Goal: Information Seeking & Learning: Learn about a topic

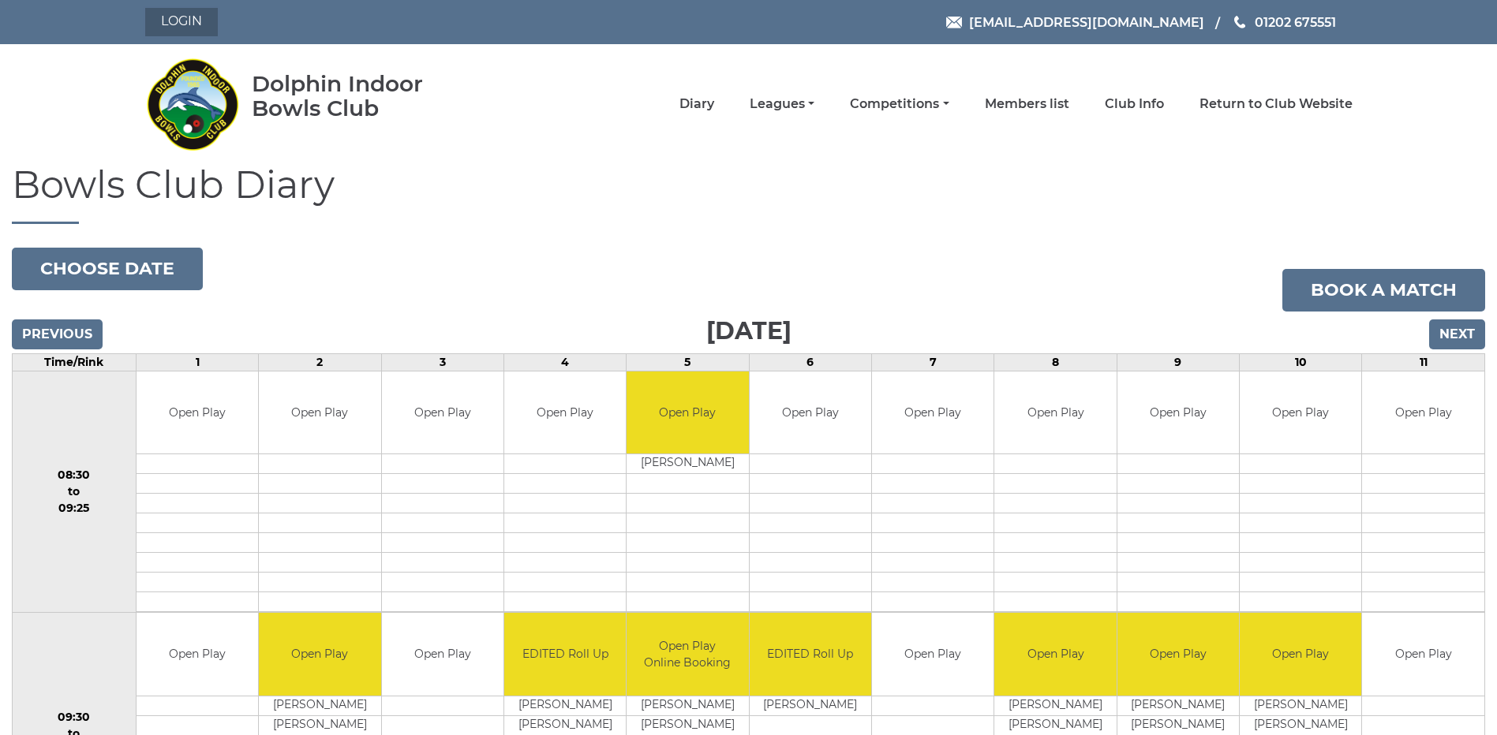
click at [200, 19] on link "Login" at bounding box center [181, 22] width 73 height 28
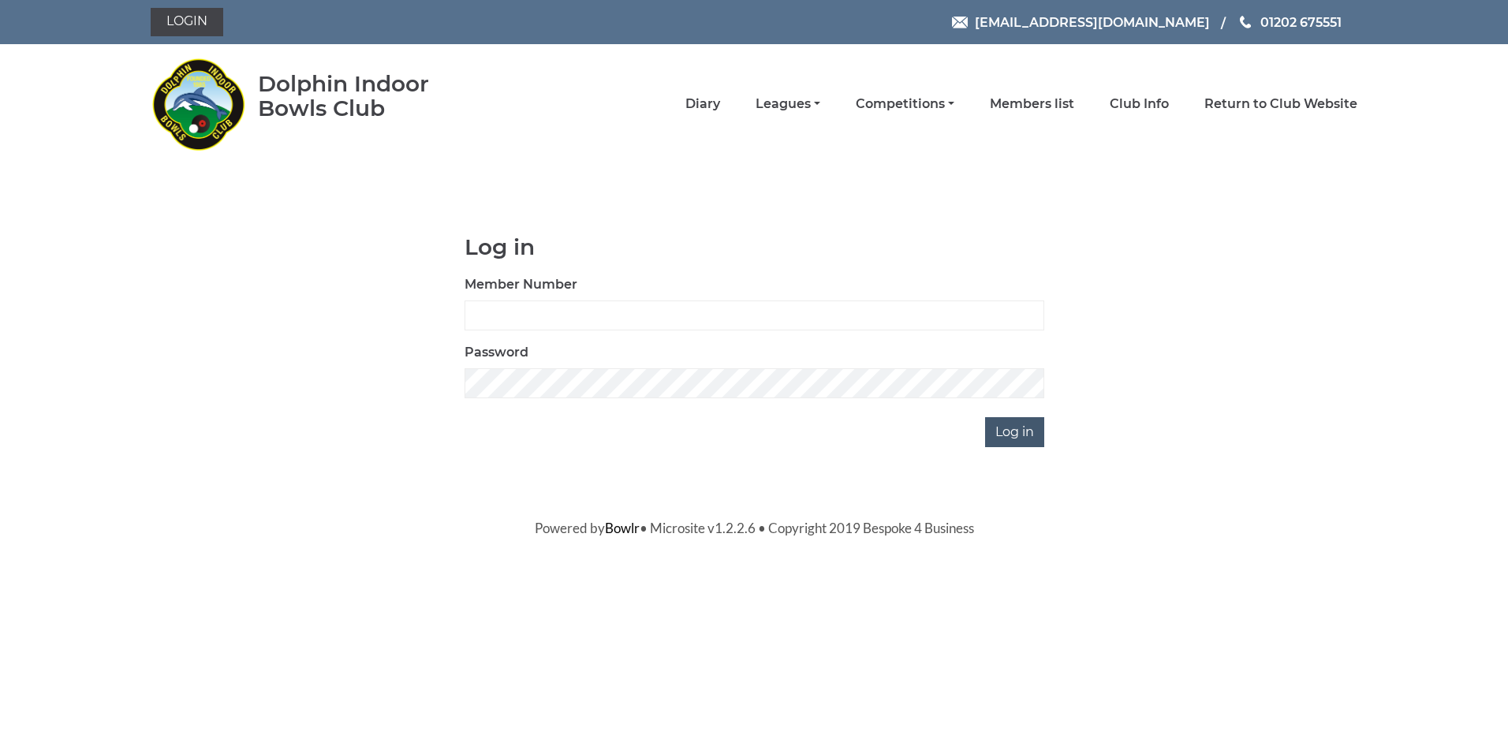
type input "2865"
click at [1007, 432] on input "Log in" at bounding box center [1014, 432] width 59 height 30
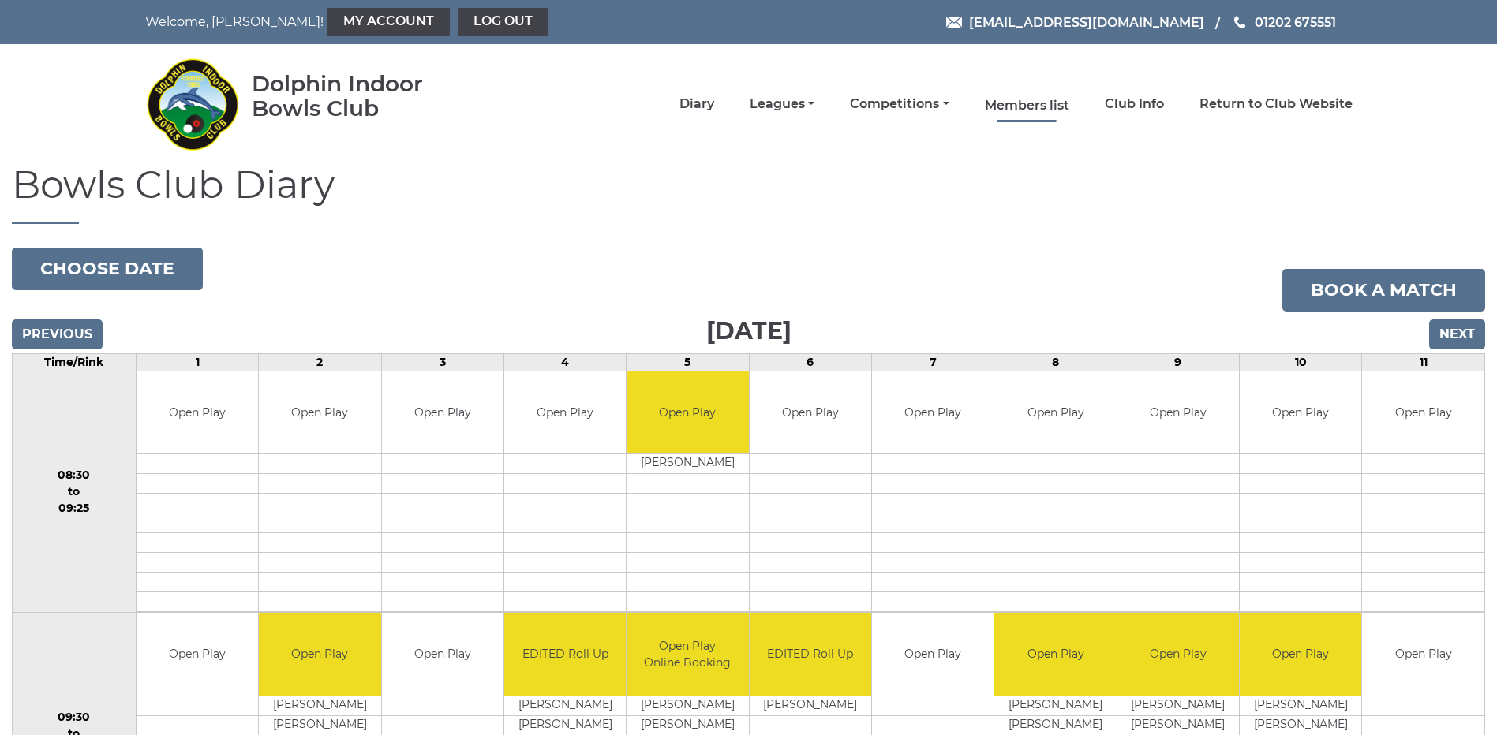
click at [1040, 102] on link "Members list" at bounding box center [1027, 105] width 84 height 17
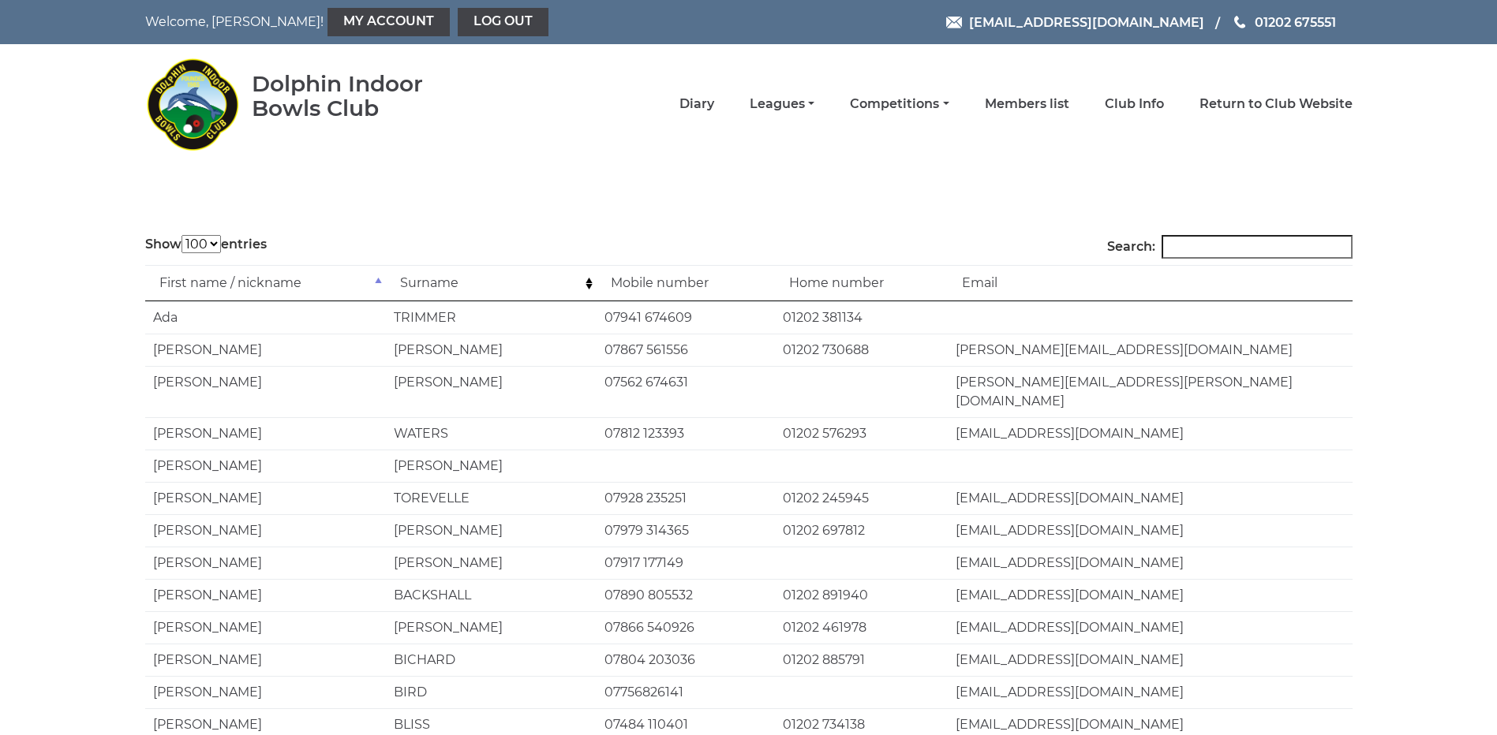
select select "100"
click at [1224, 249] on input "Search:" at bounding box center [1256, 247] width 191 height 24
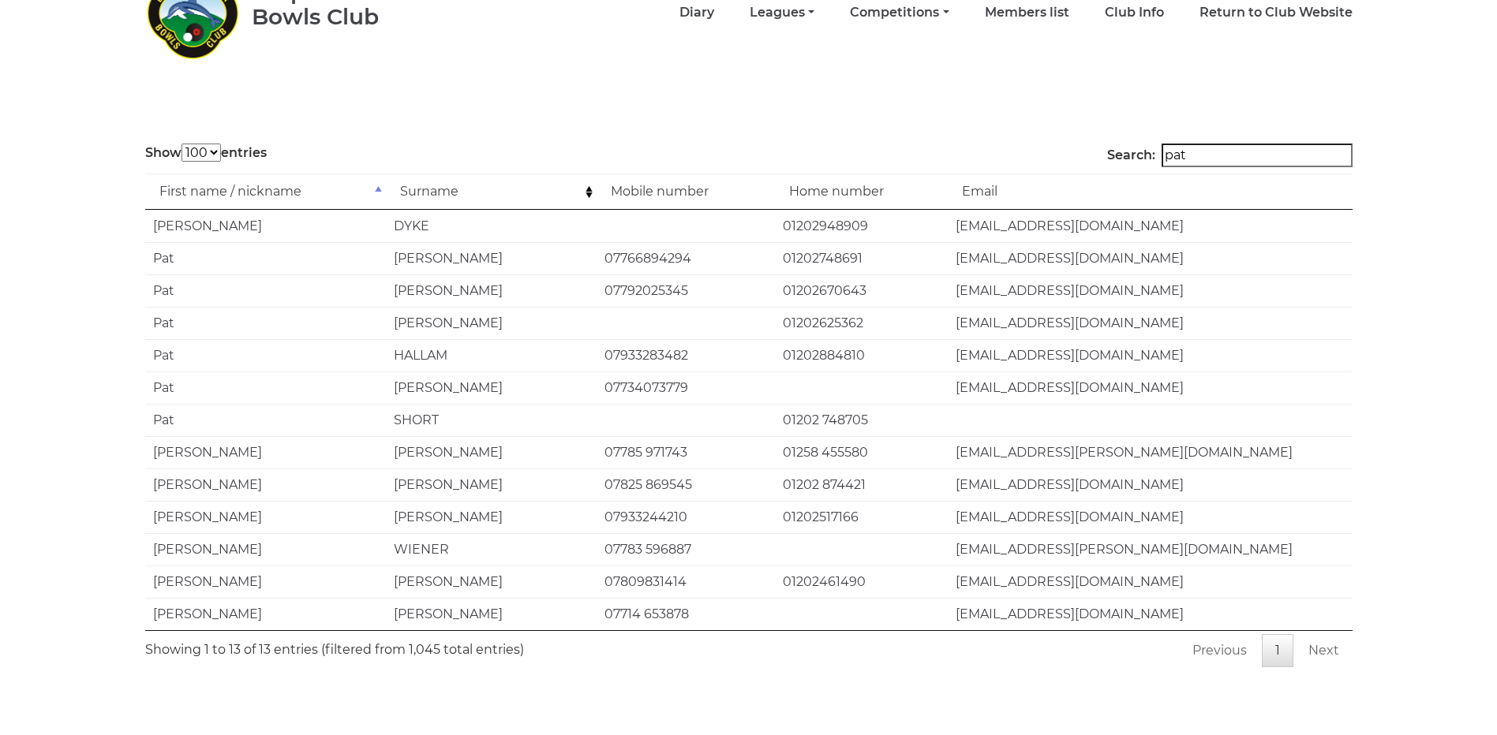
scroll to position [115, 0]
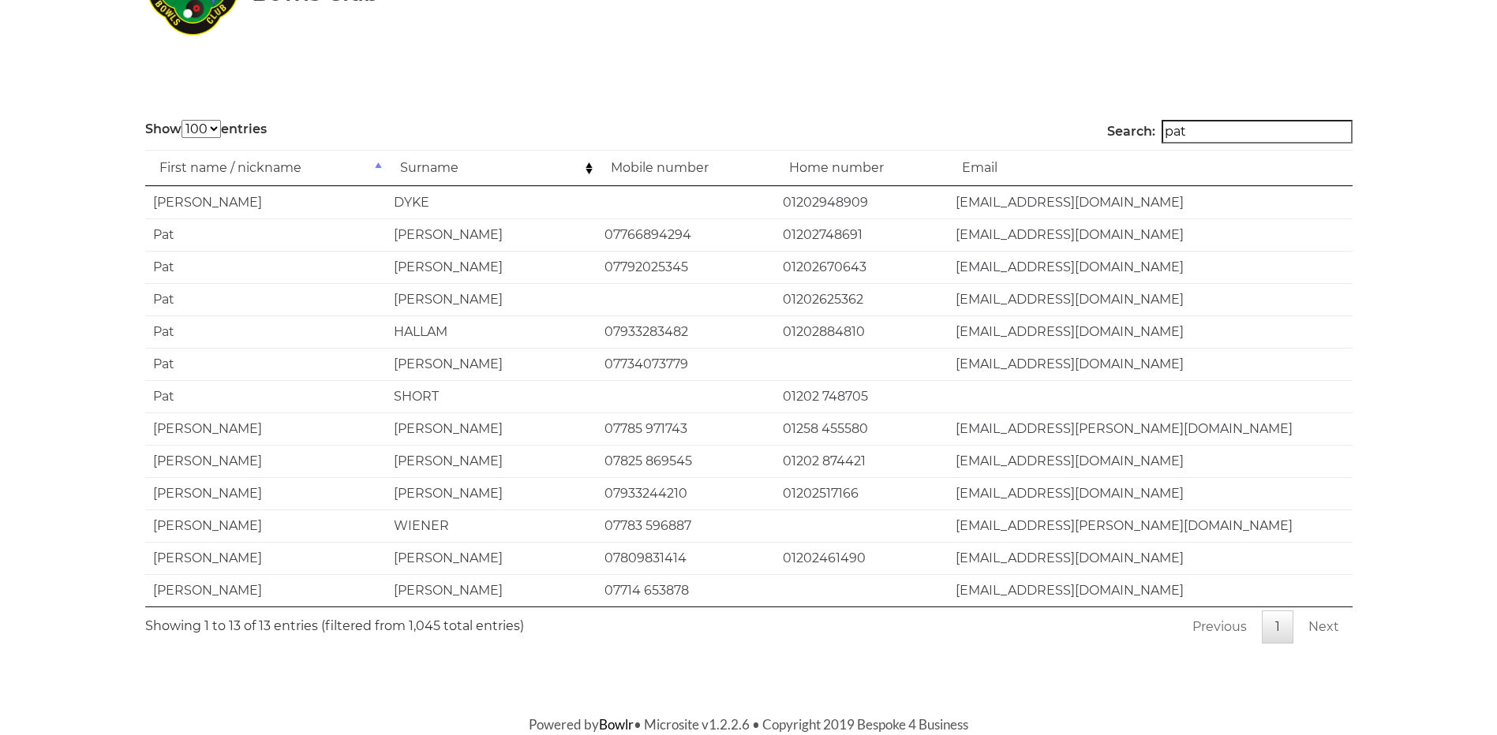
drag, startPoint x: 1213, startPoint y: 130, endPoint x: 1172, endPoint y: 131, distance: 41.0
click at [1172, 131] on label "Search: pat" at bounding box center [1229, 132] width 245 height 24
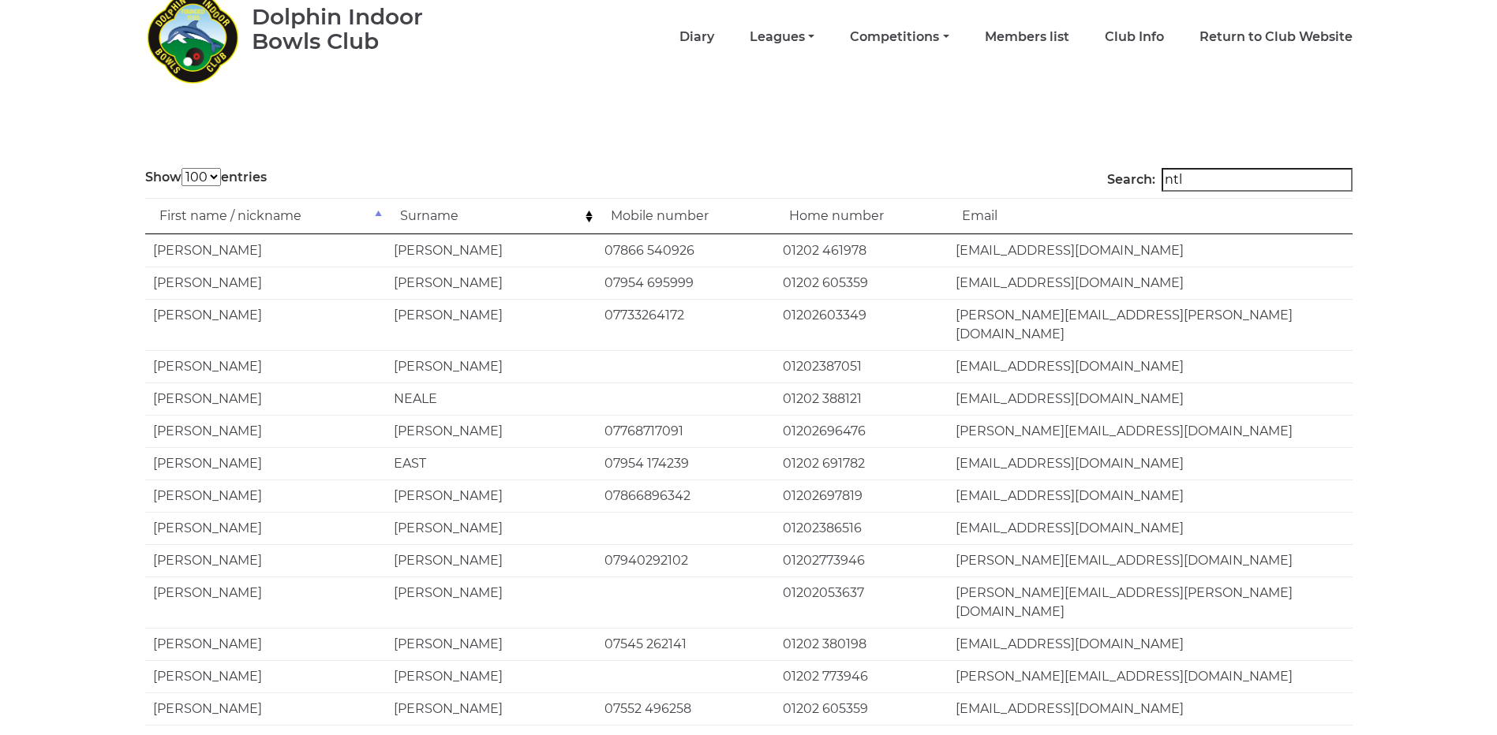
scroll to position [0, 0]
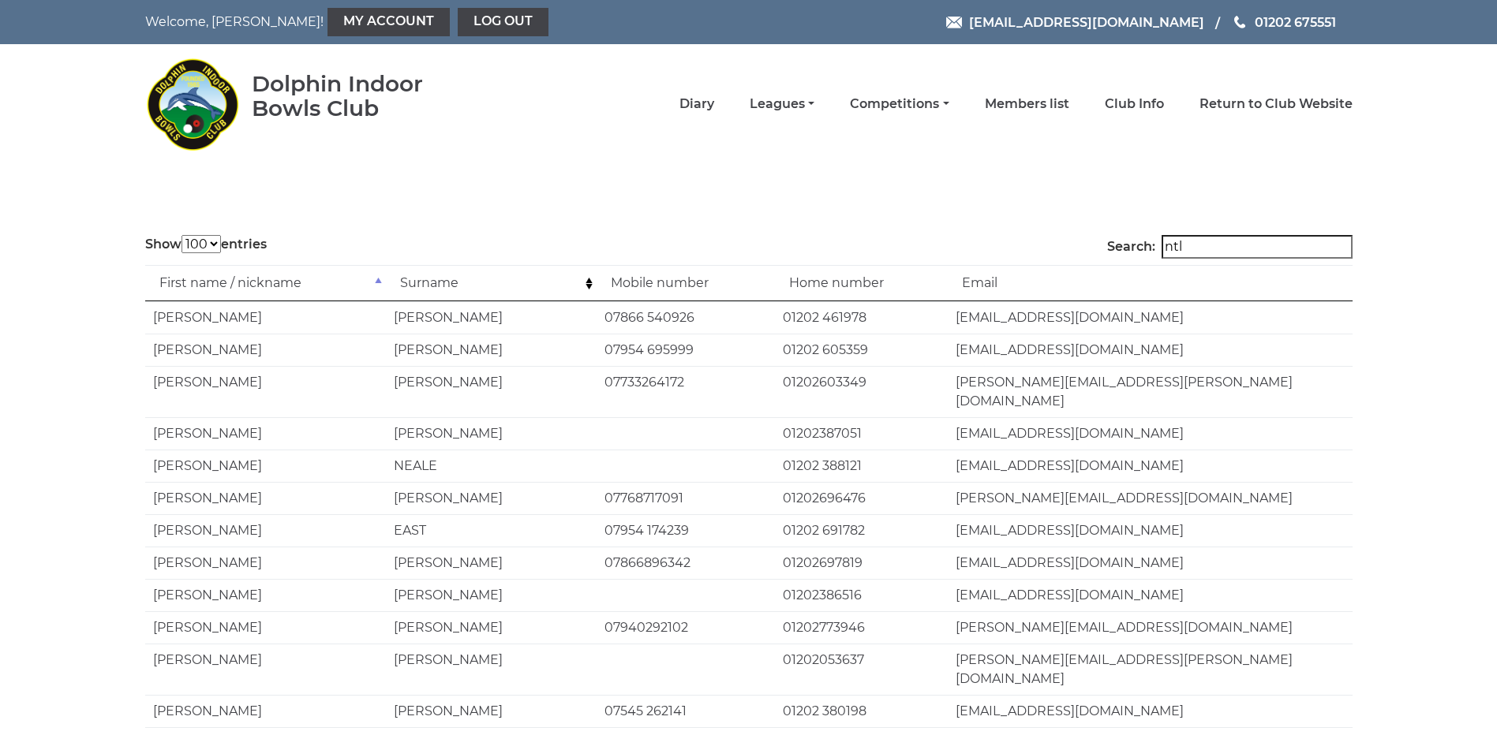
drag, startPoint x: 1214, startPoint y: 247, endPoint x: 1183, endPoint y: 250, distance: 30.9
click at [1184, 249] on input "ntl" at bounding box center [1256, 247] width 191 height 24
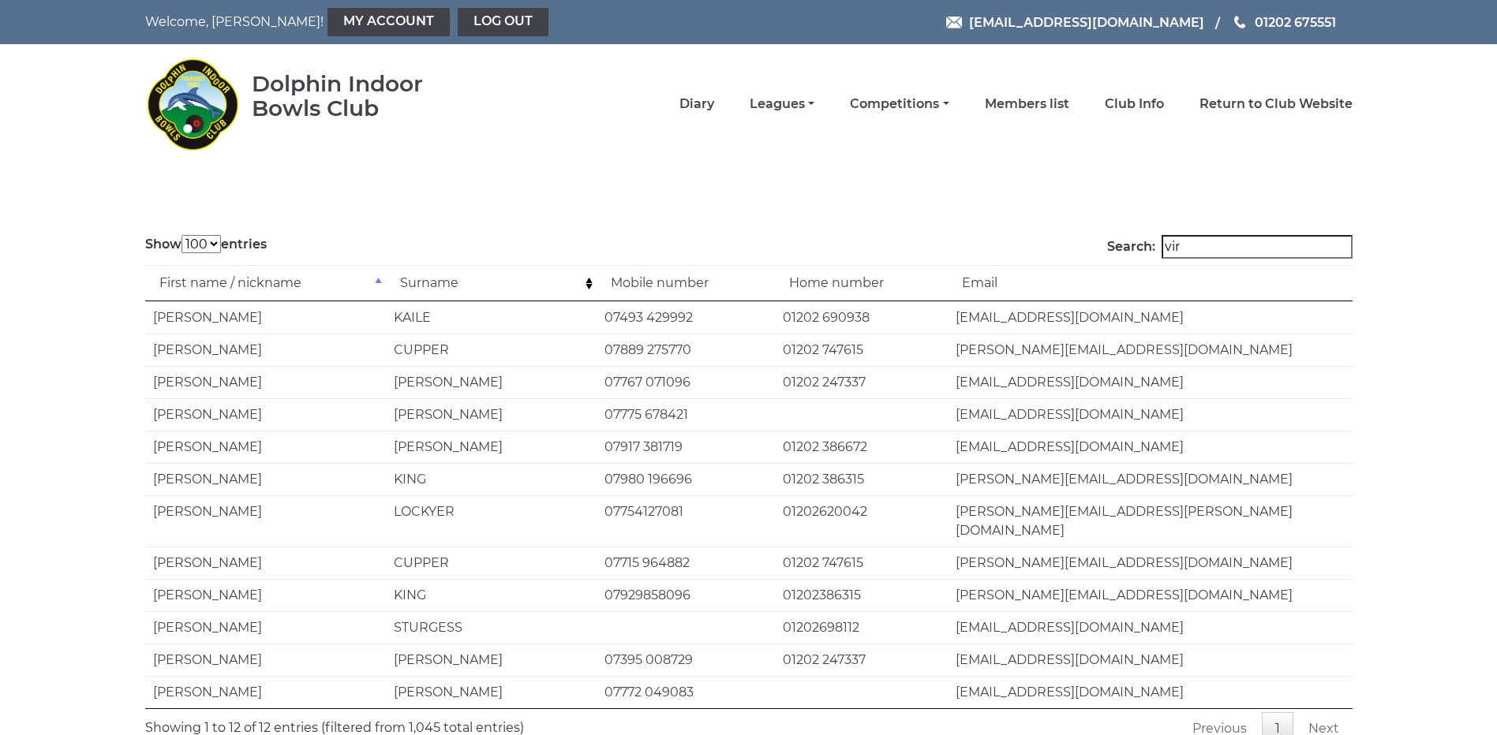
type input "virg"
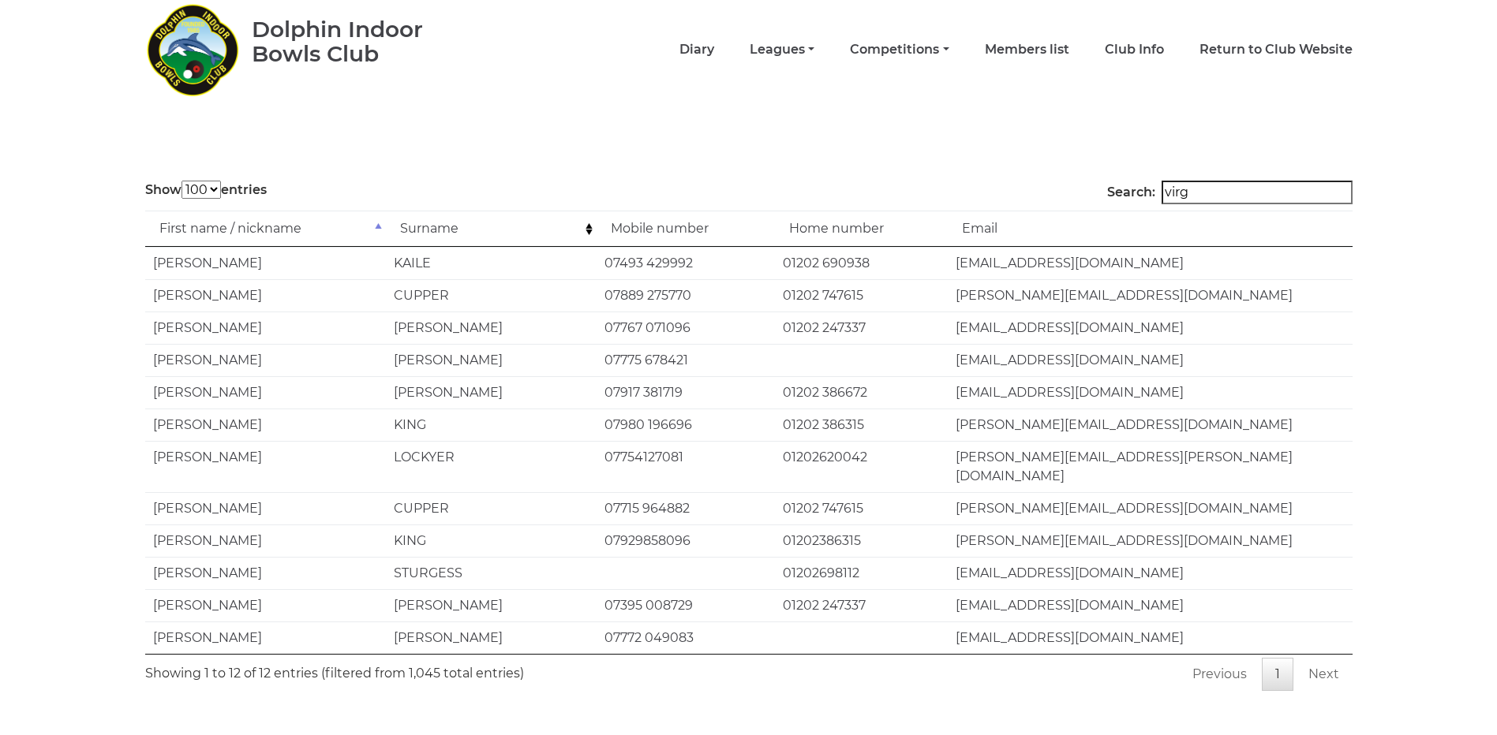
scroll to position [83, 0]
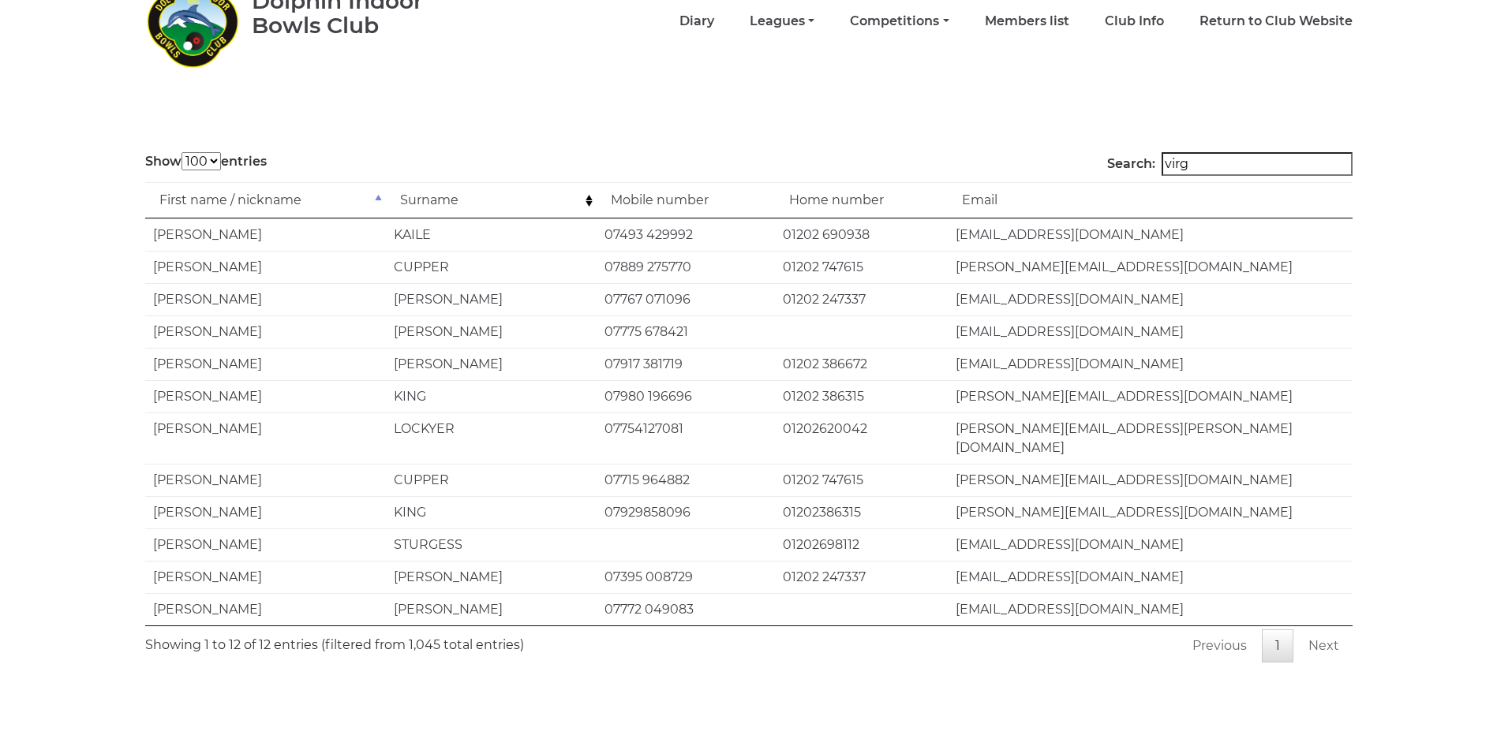
drag, startPoint x: 1226, startPoint y: 166, endPoint x: 1168, endPoint y: 161, distance: 57.9
click at [1168, 161] on label "Search: virg" at bounding box center [1229, 164] width 245 height 24
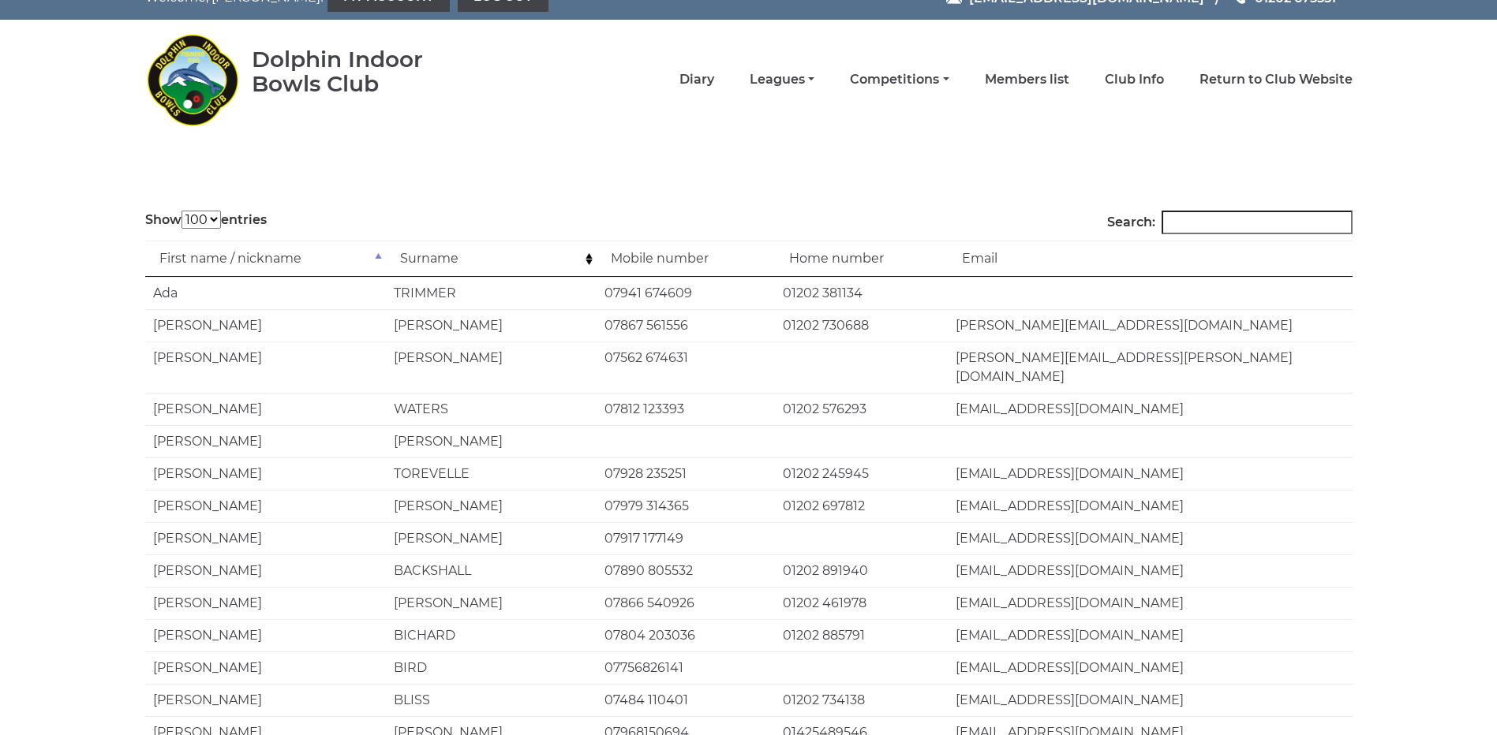
scroll to position [0, 0]
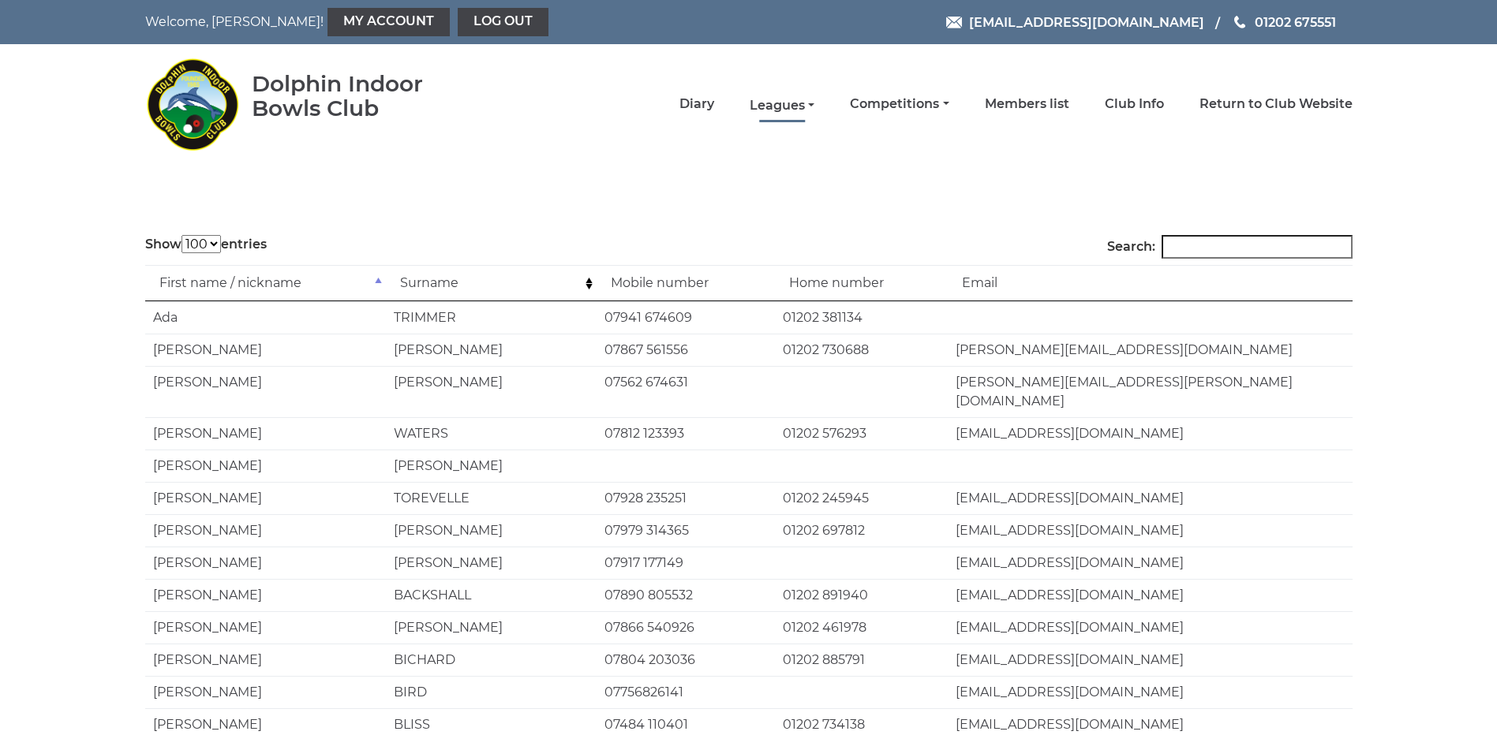
click at [791, 101] on link "Leagues" at bounding box center [782, 105] width 65 height 17
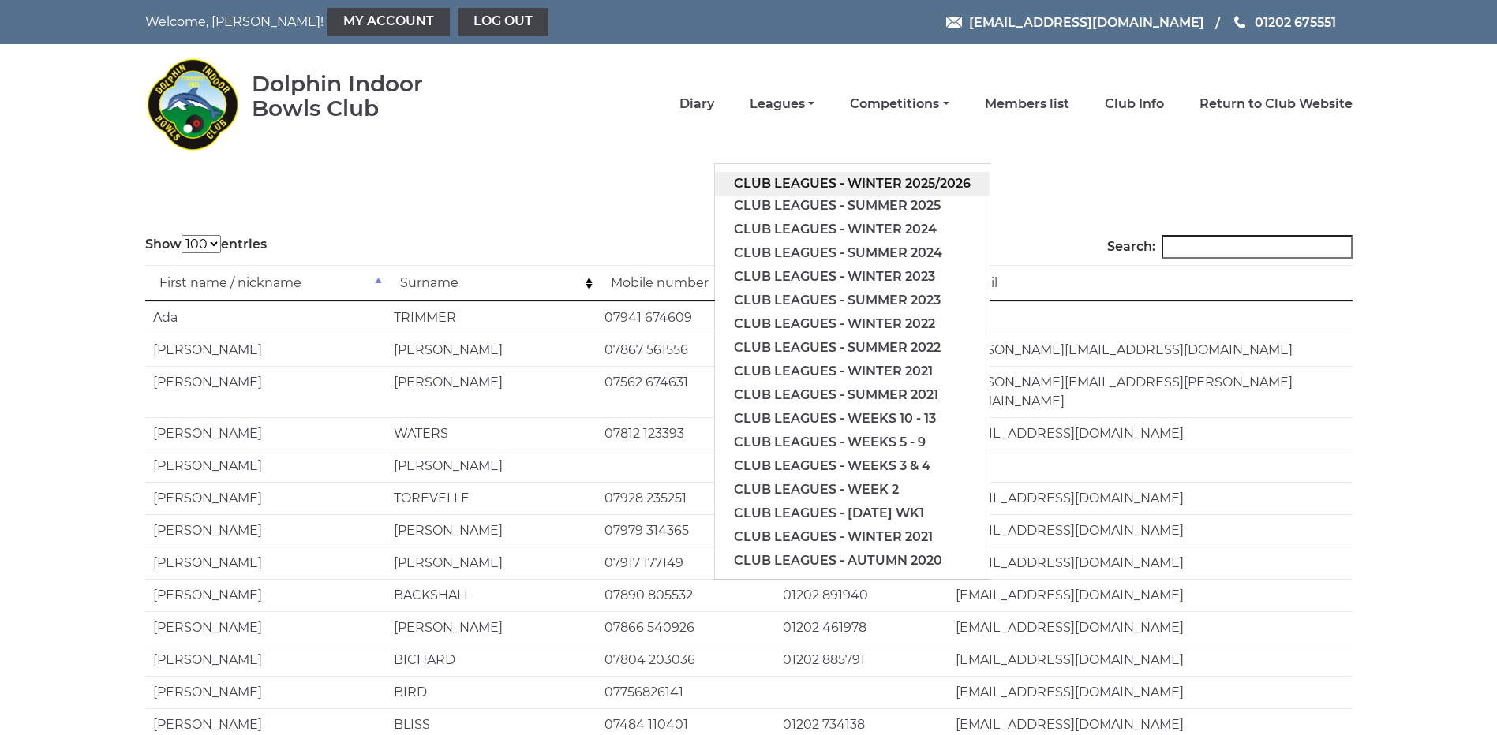
click at [828, 180] on link "Club leagues - Winter 2025/2026" at bounding box center [852, 184] width 275 height 24
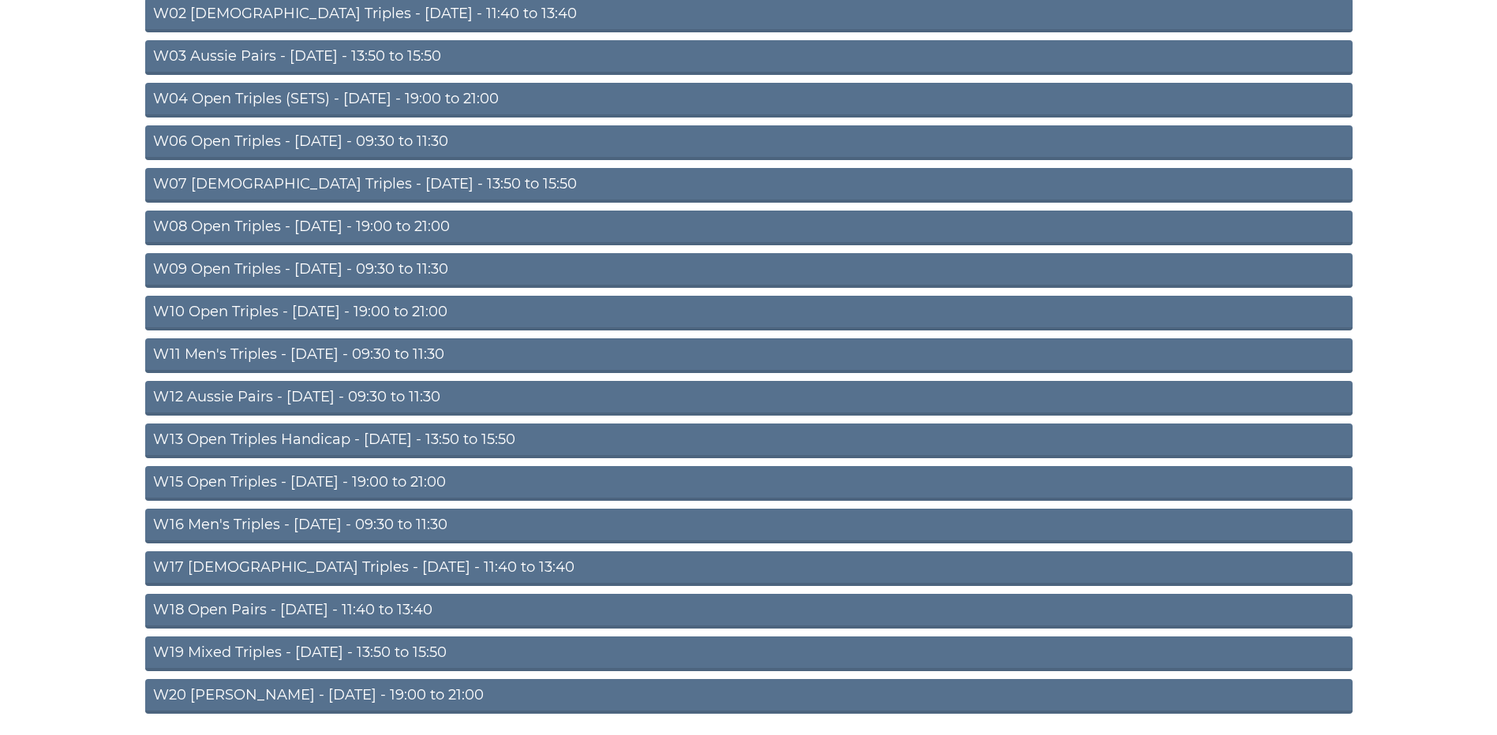
scroll to position [366, 0]
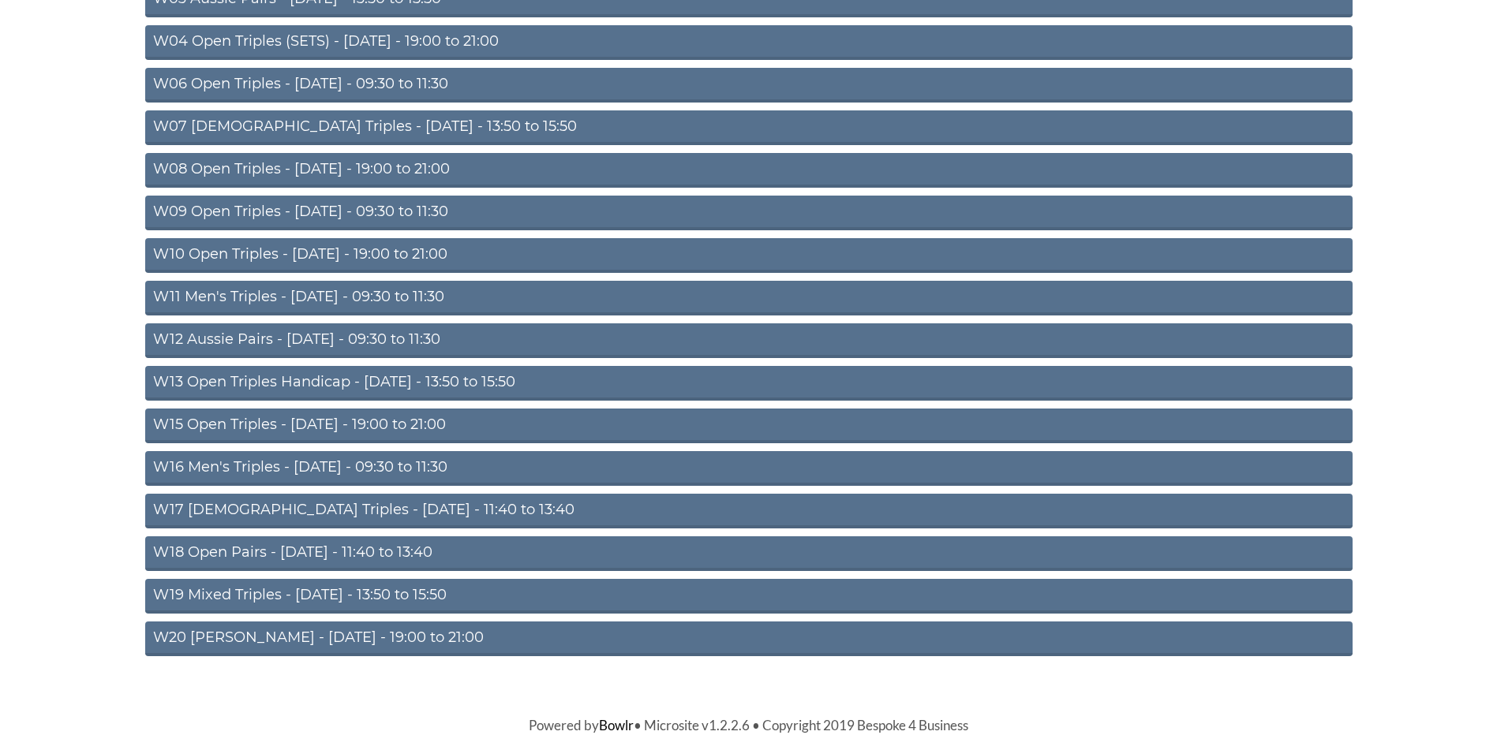
click at [306, 635] on link "W20 Aussie Pairs - Friday - 19:00 to 21:00" at bounding box center [748, 639] width 1207 height 35
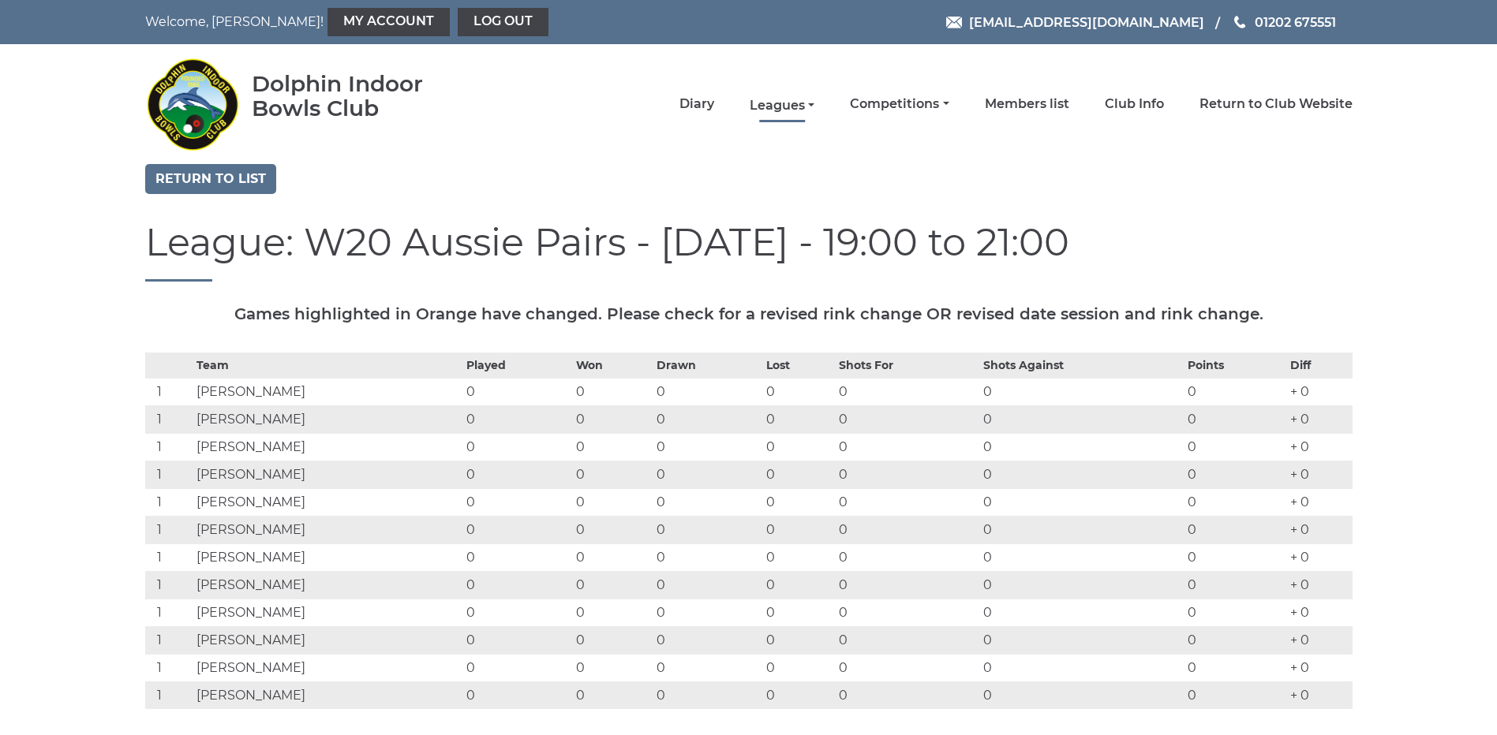
click at [784, 106] on link "Leagues" at bounding box center [782, 105] width 65 height 17
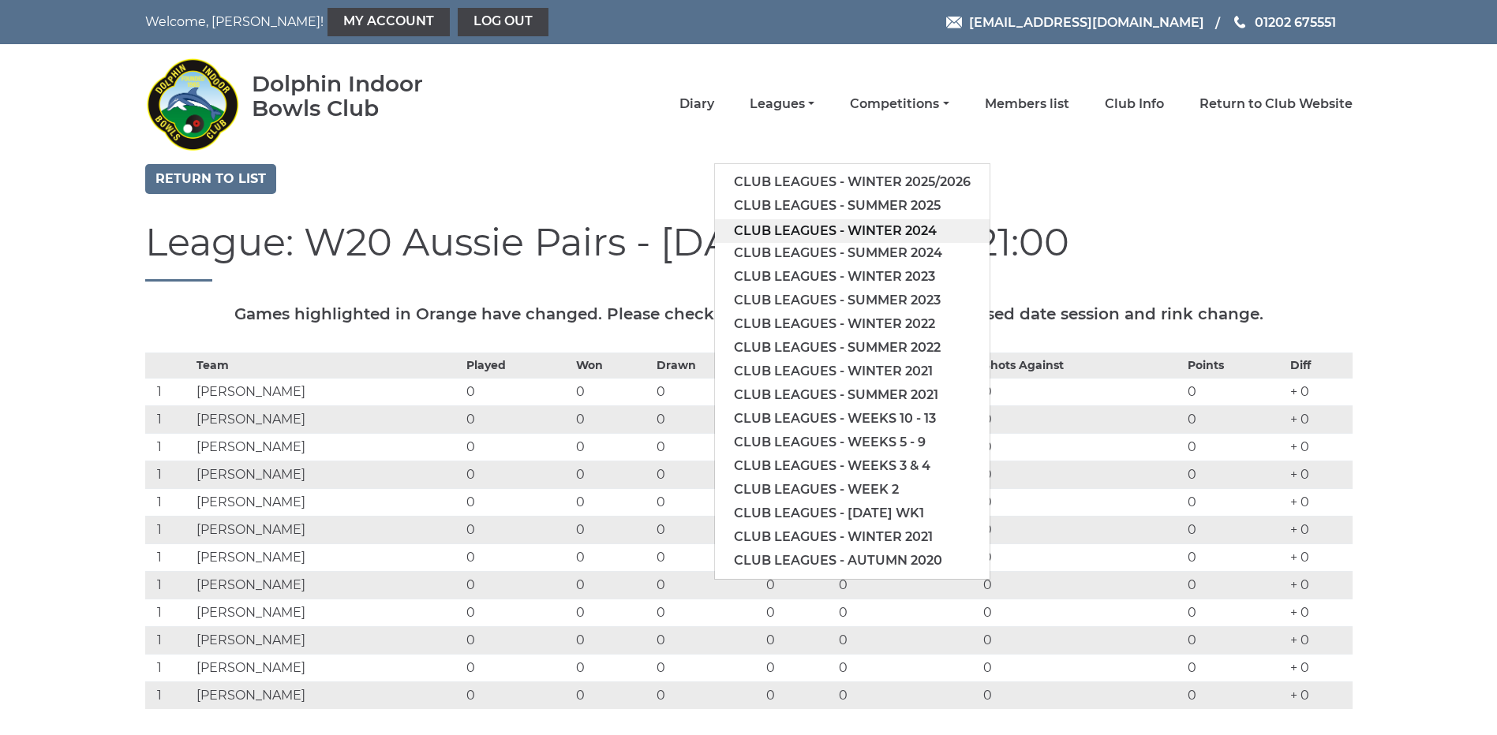
click at [804, 226] on link "Club leagues - Winter 2024" at bounding box center [852, 231] width 275 height 24
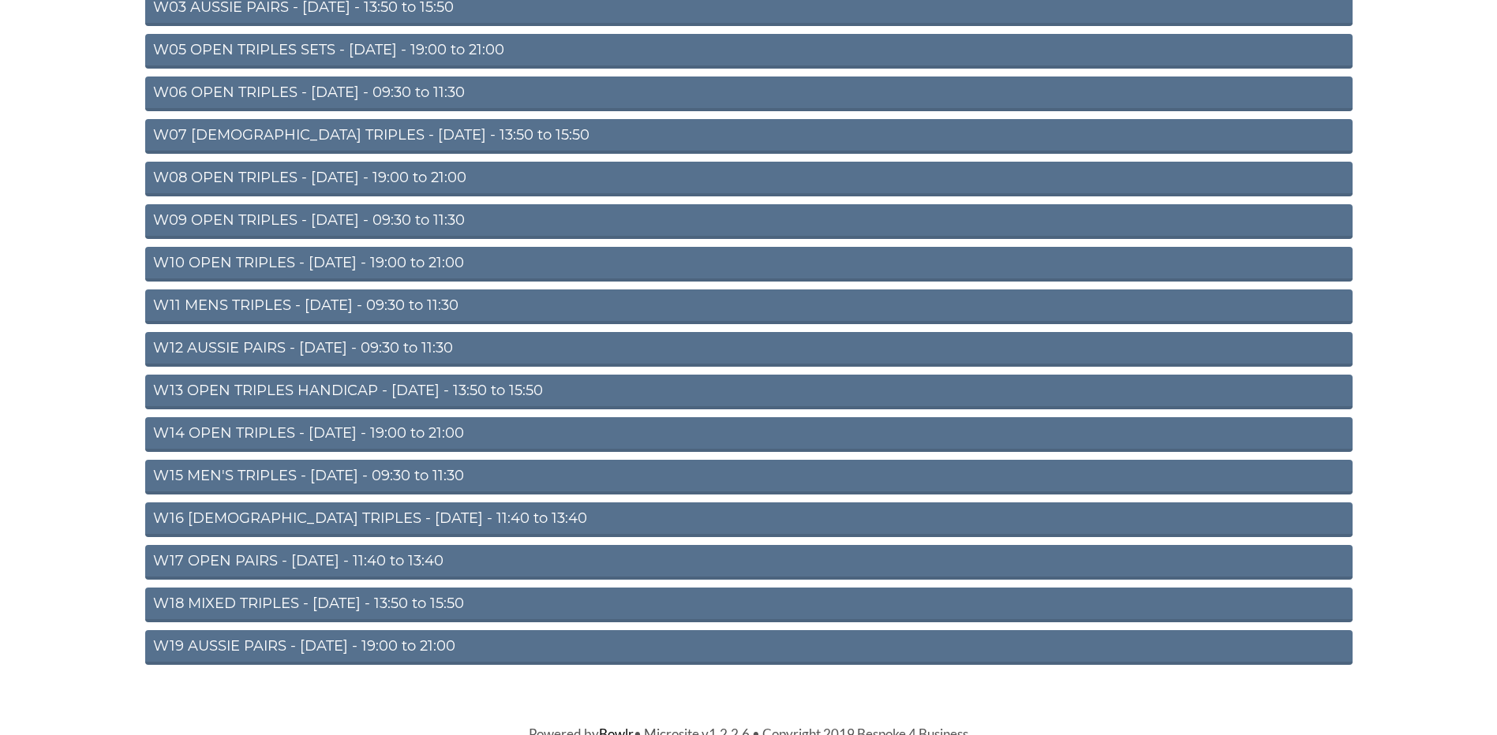
scroll to position [366, 0]
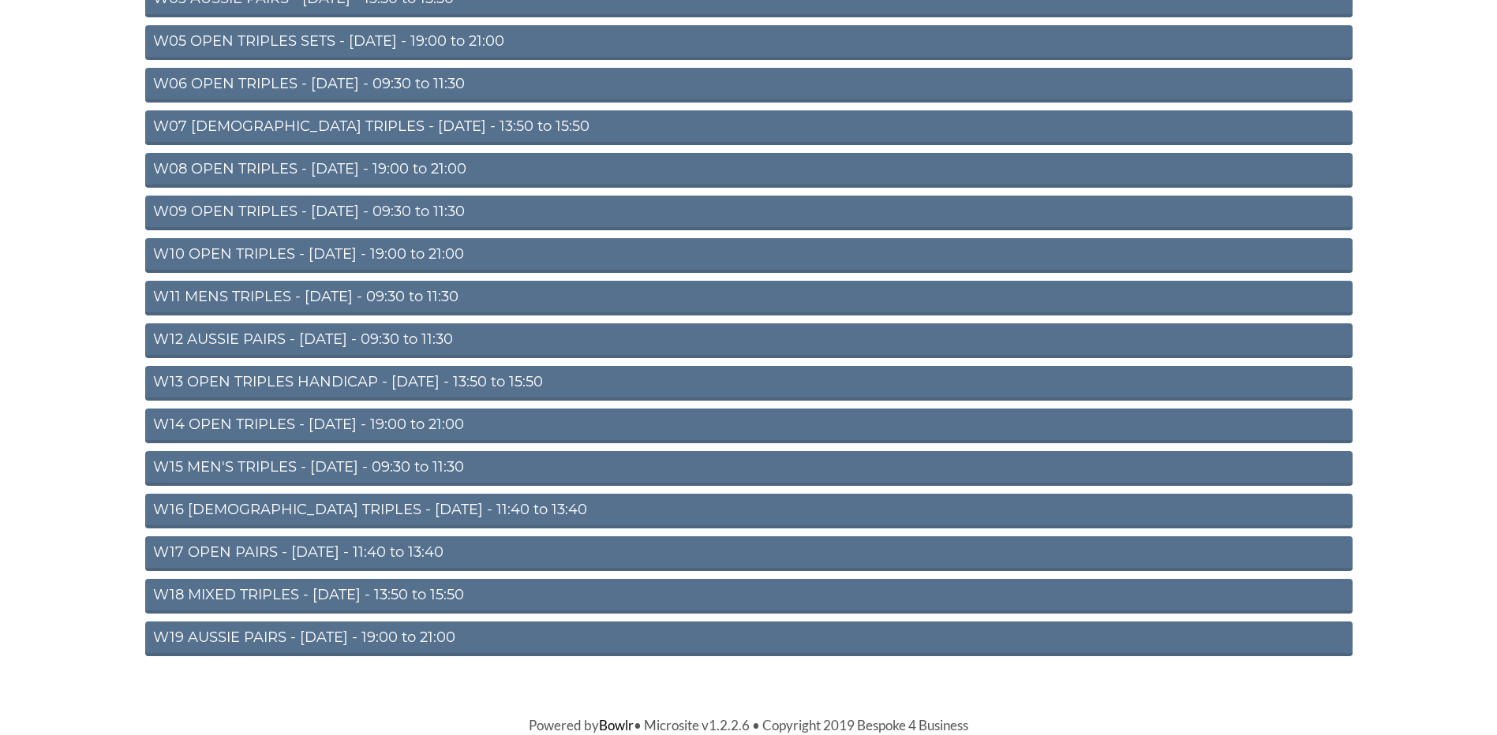
click at [280, 635] on link "W19 AUSSIE PAIRS - Friday - 19:00 to 21:00" at bounding box center [748, 639] width 1207 height 35
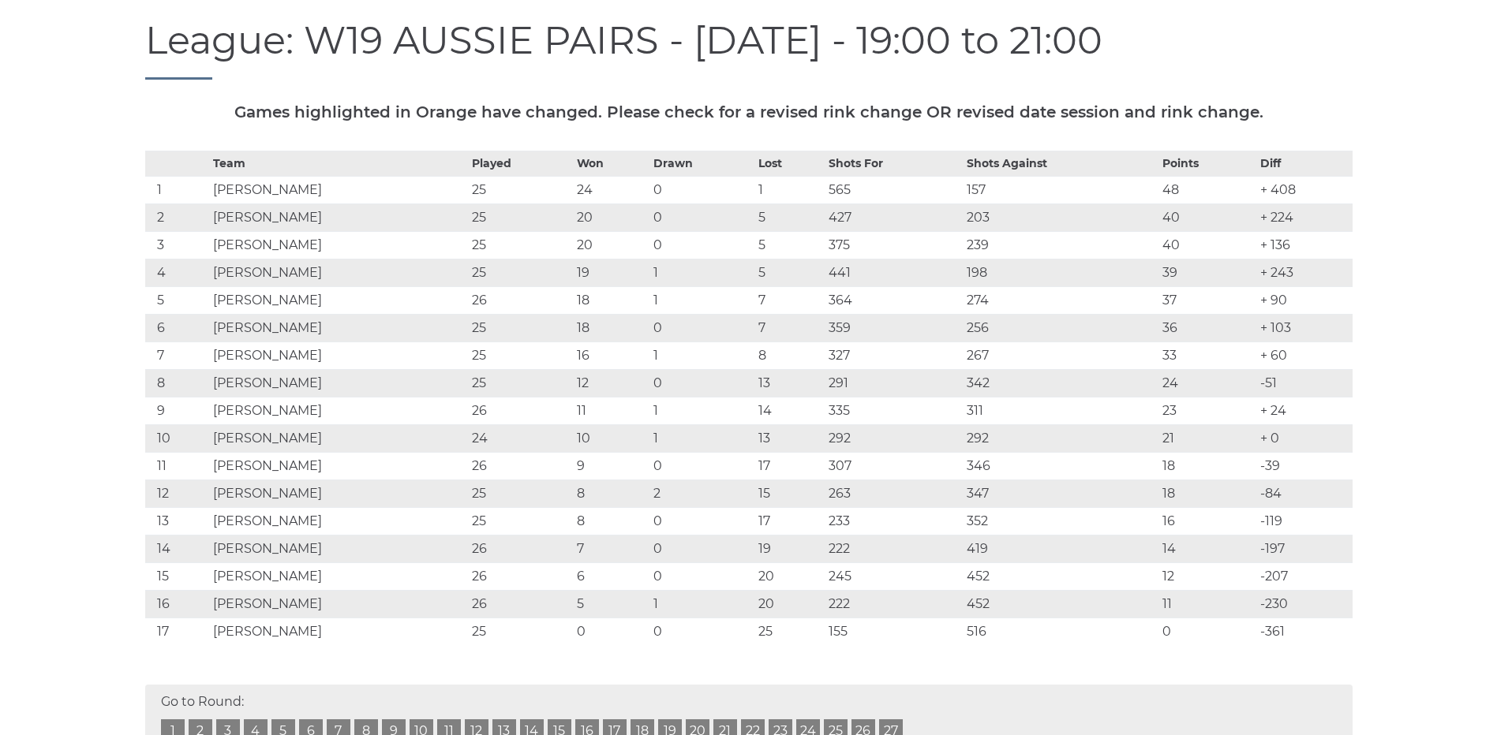
scroll to position [217, 0]
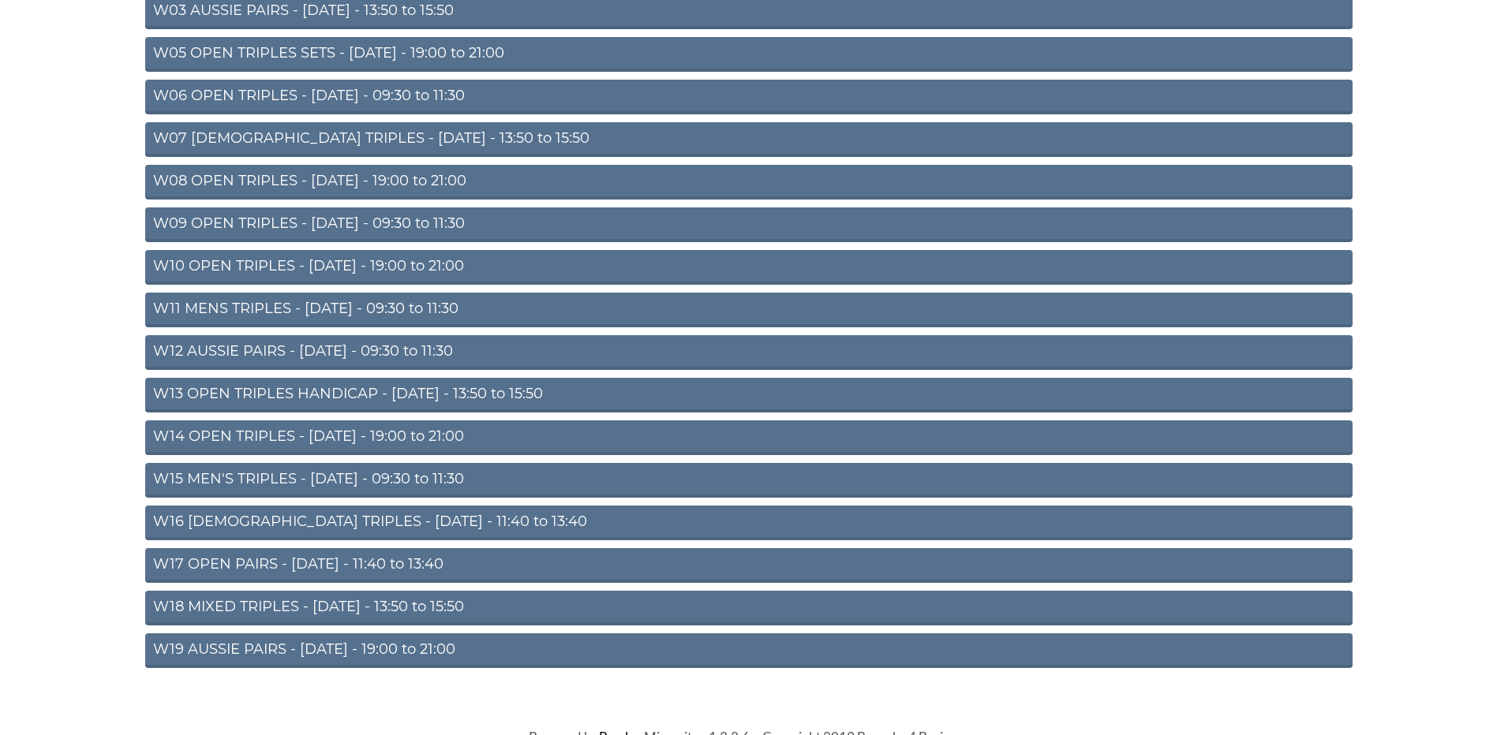
scroll to position [366, 0]
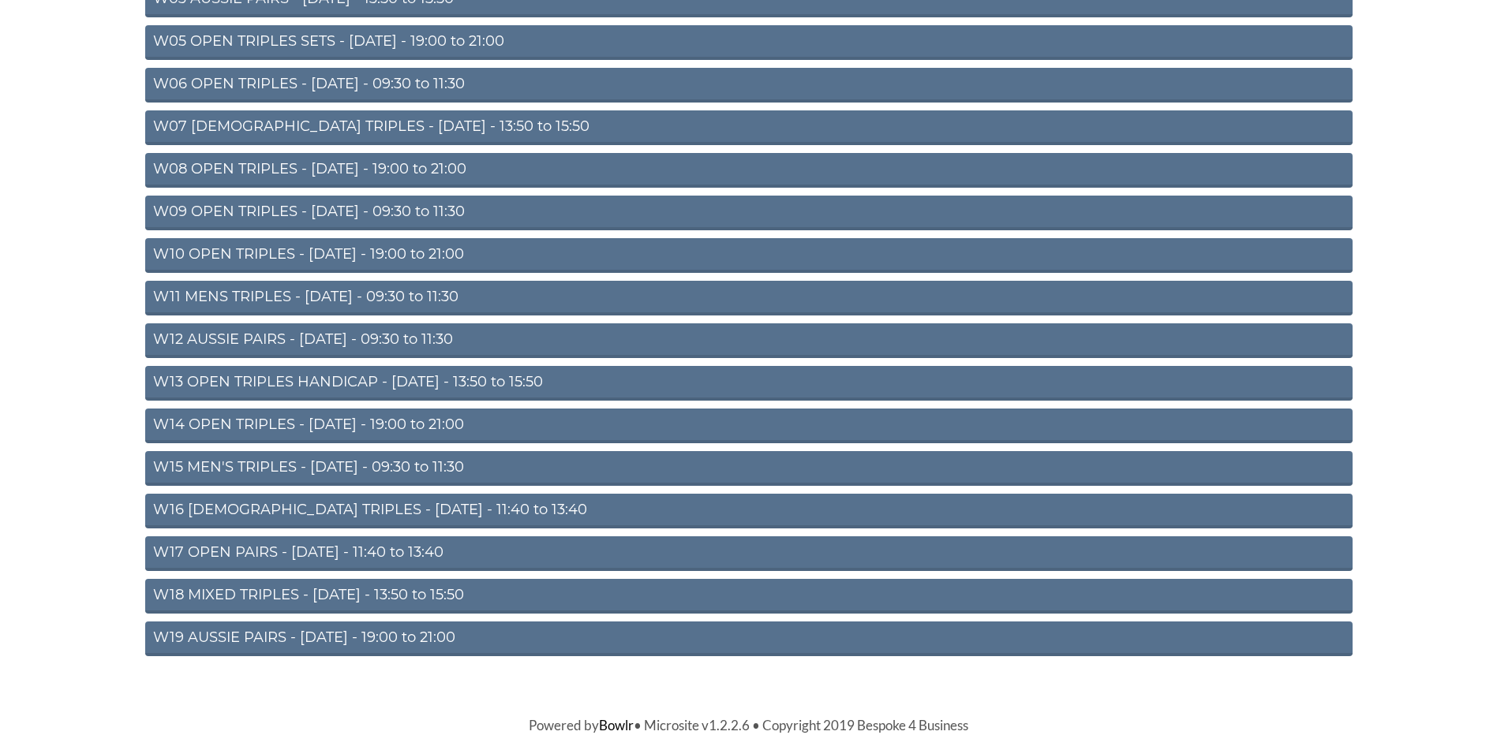
click at [326, 338] on link "W12 AUSSIE PAIRS - [DATE] - 09:30 to 11:30" at bounding box center [748, 340] width 1207 height 35
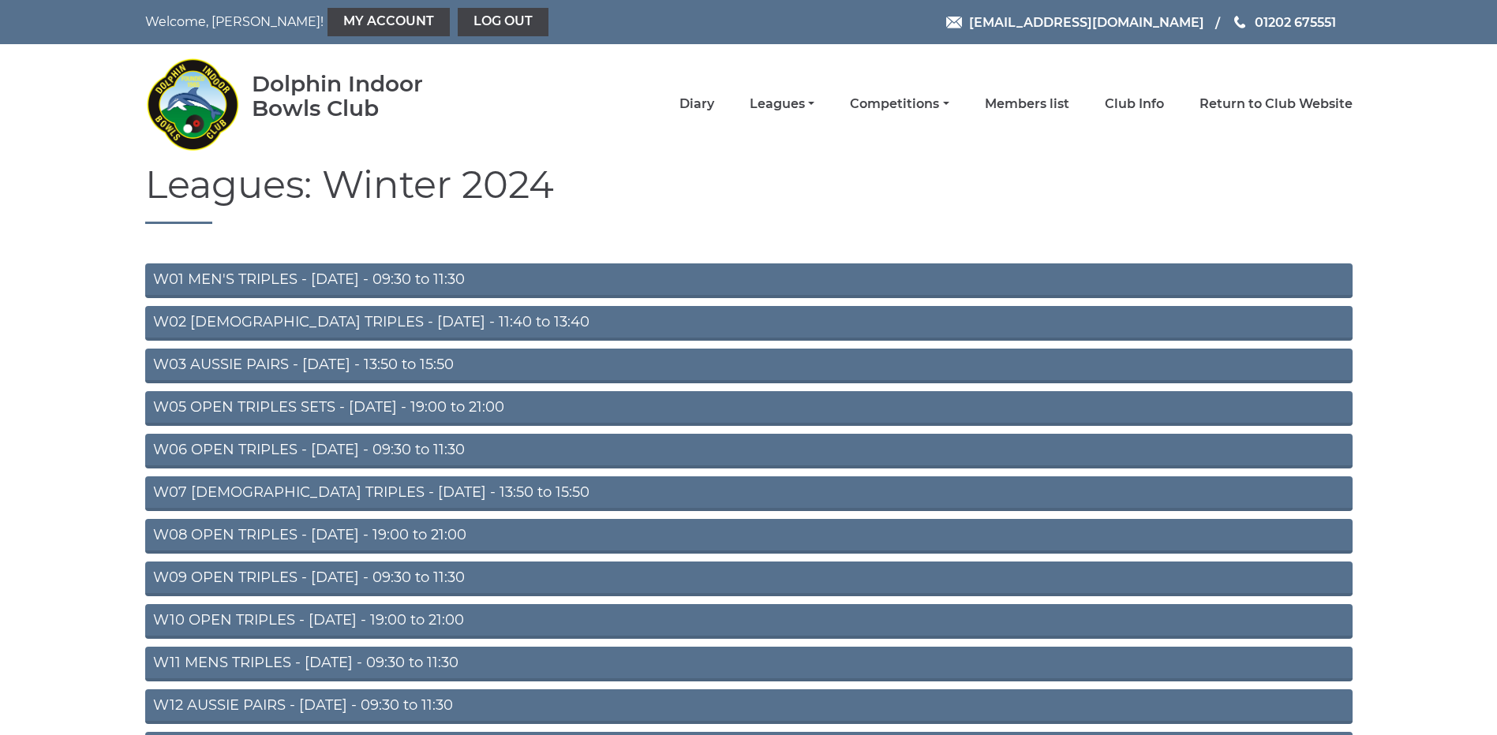
scroll to position [359, 0]
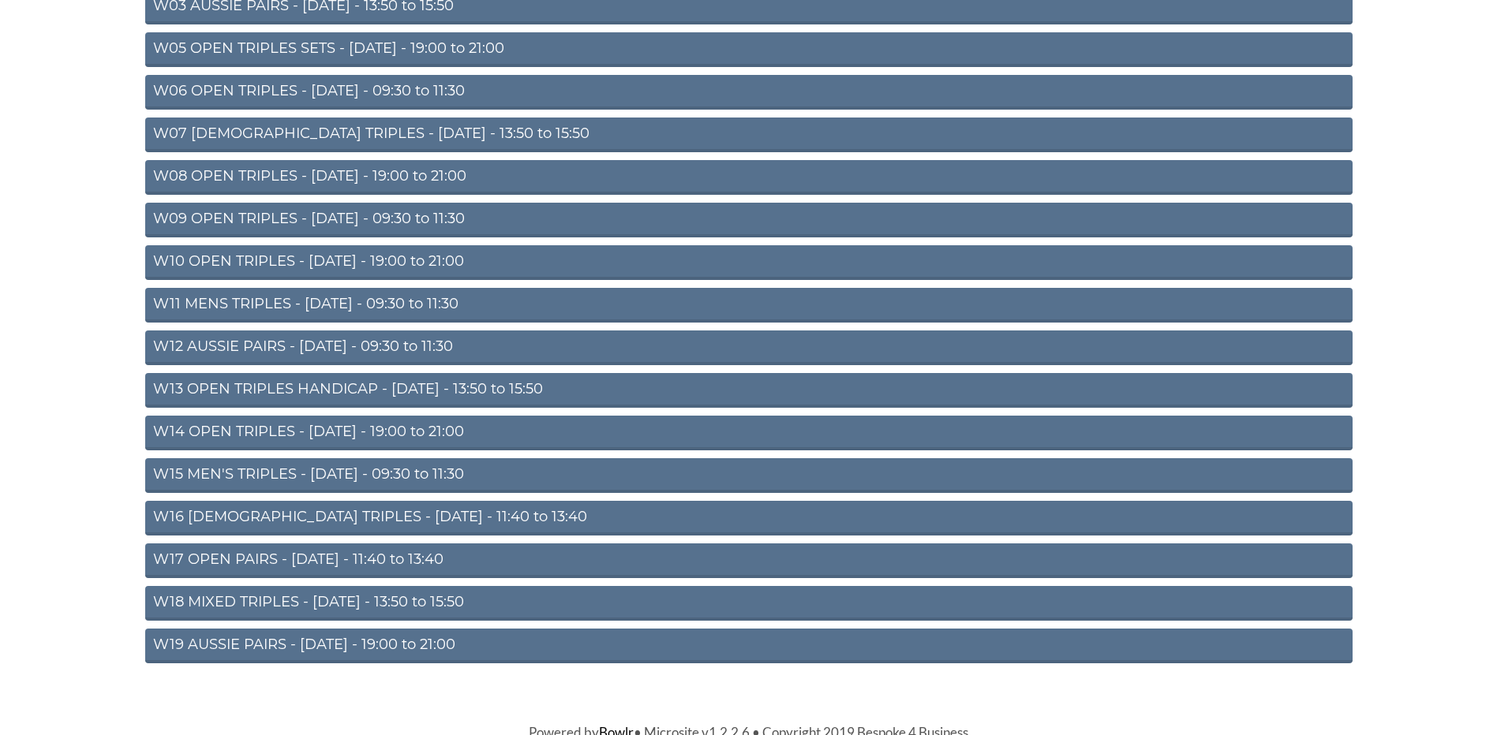
click at [323, 297] on link "W11 MENS TRIPLES - [DATE] - 09:30 to 11:30" at bounding box center [748, 305] width 1207 height 35
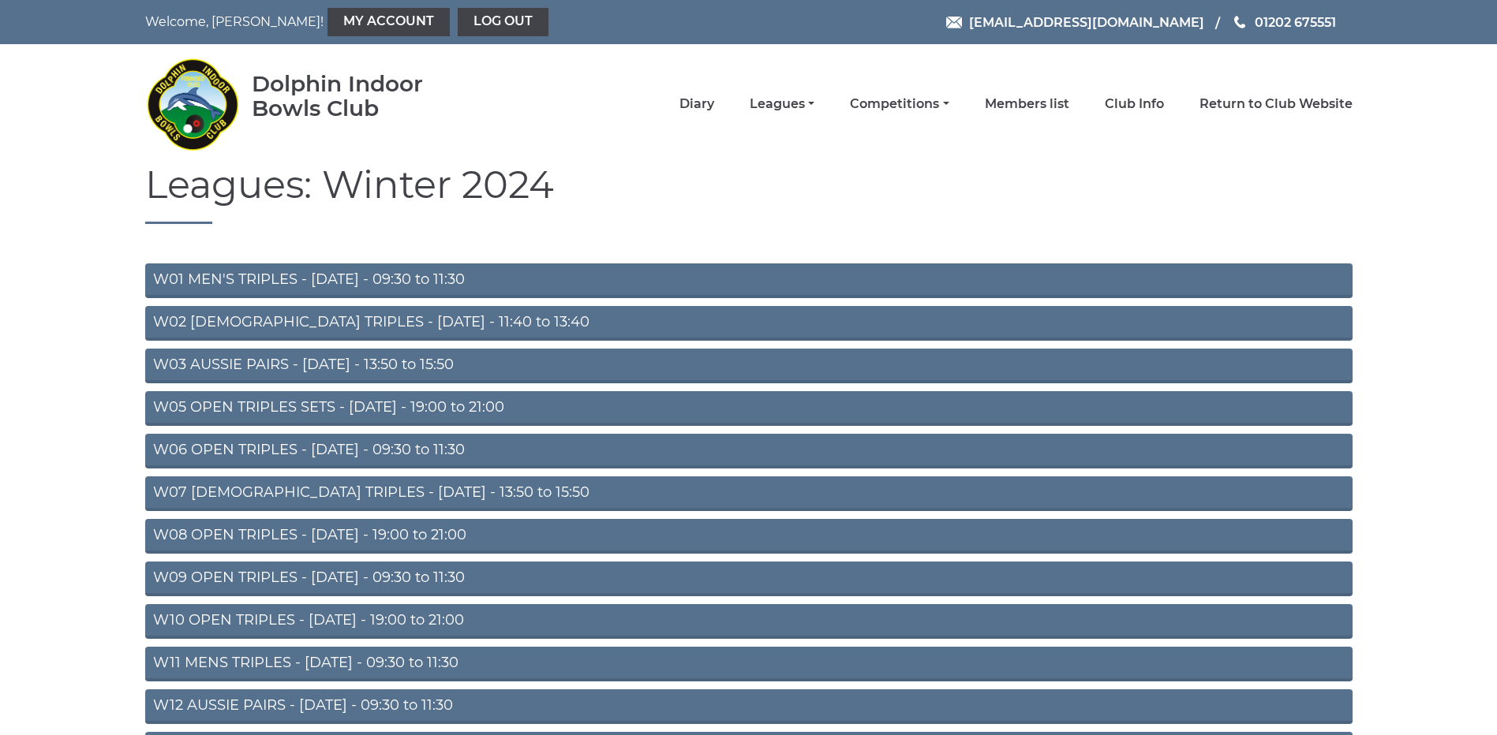
click at [309, 410] on link "W05 OPEN TRIPLES SETS - [DATE] - 19:00 to 21:00" at bounding box center [748, 408] width 1207 height 35
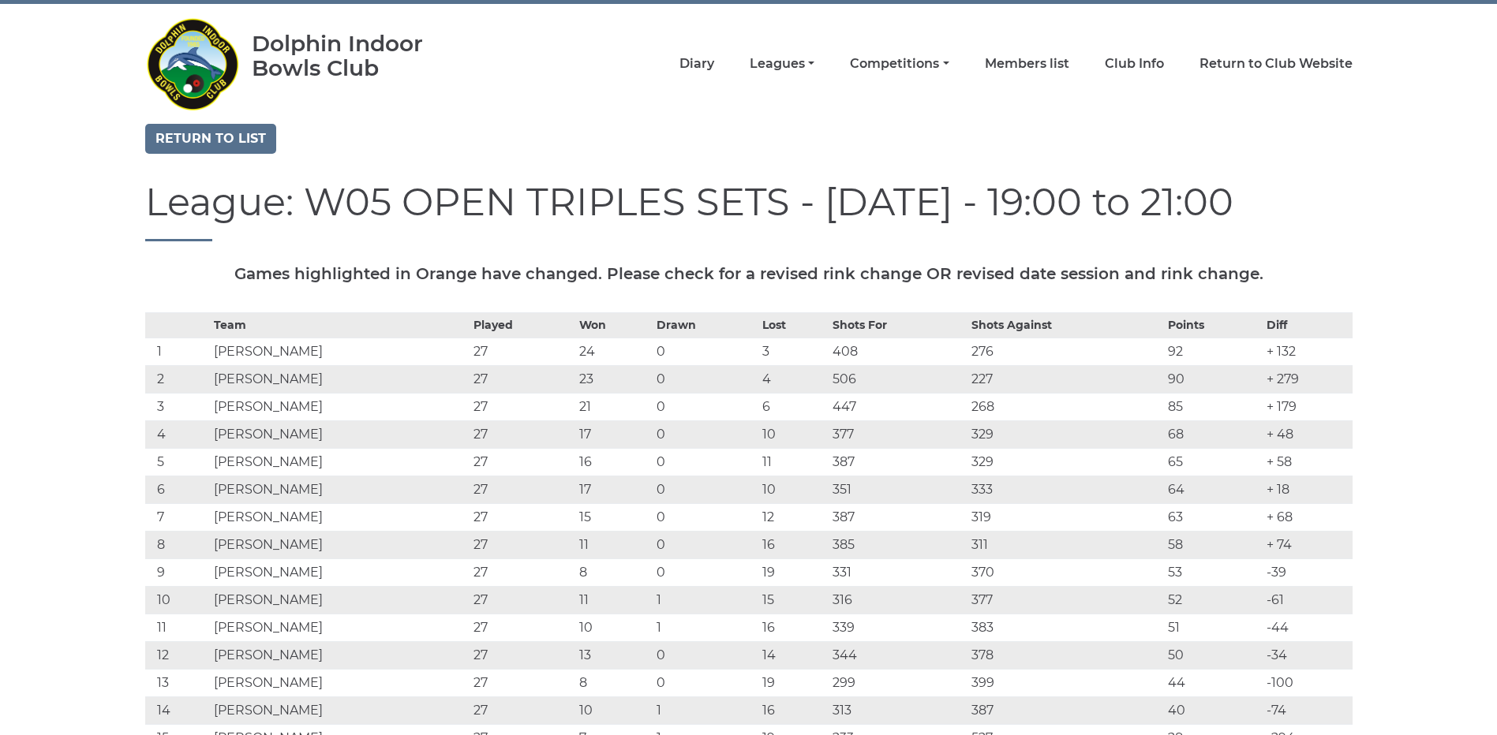
scroll to position [39, 0]
click at [774, 65] on link "Leagues" at bounding box center [782, 66] width 65 height 17
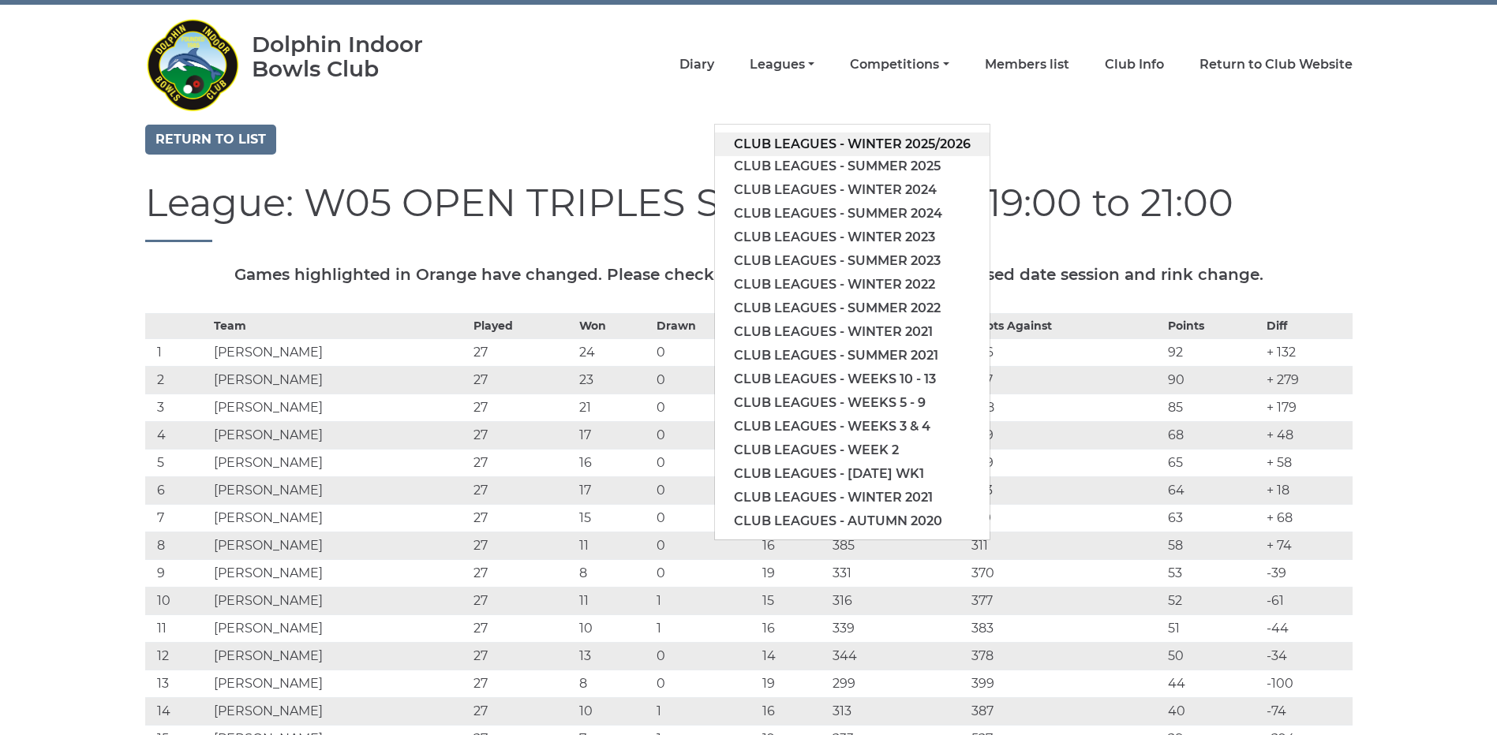
click at [787, 140] on link "Club leagues - Winter 2025/2026" at bounding box center [852, 145] width 275 height 24
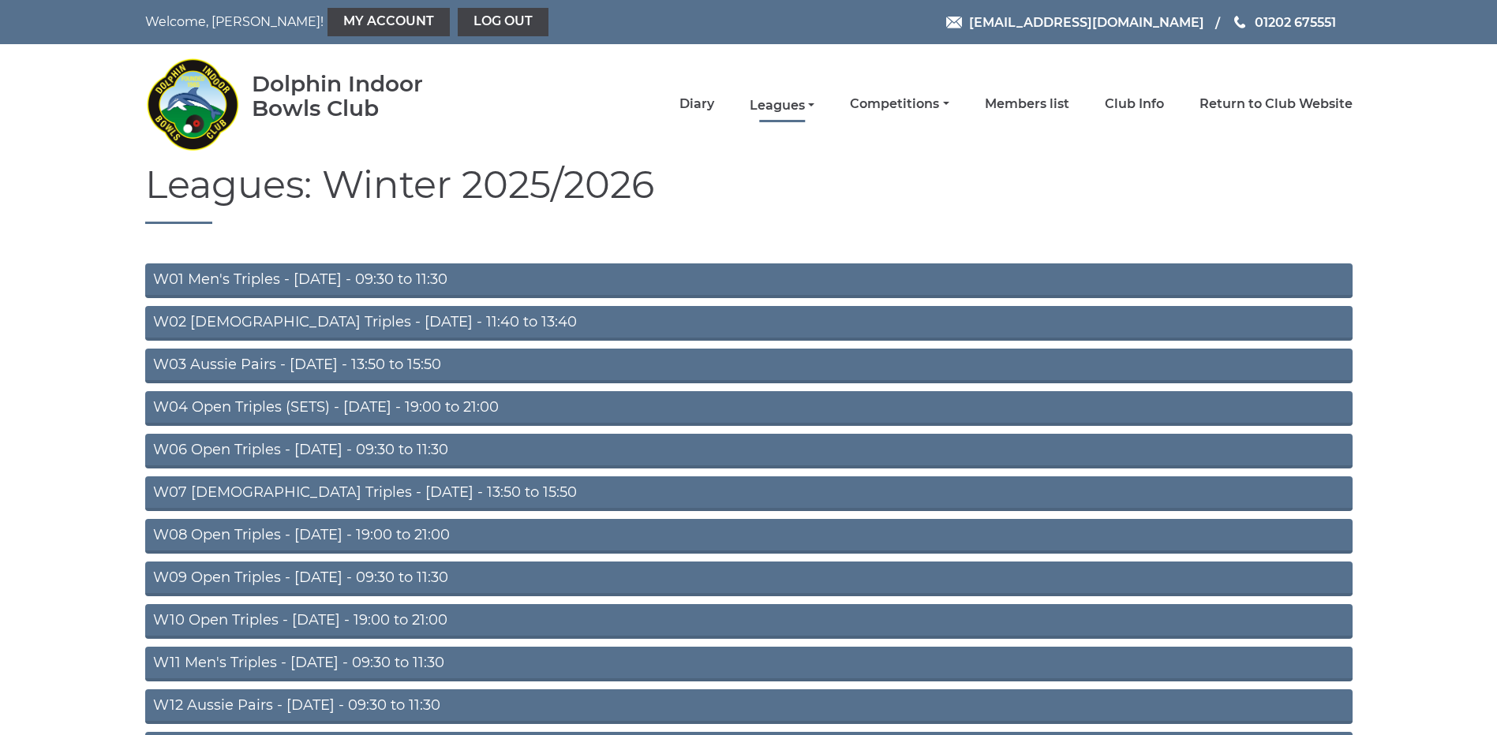
click at [770, 103] on link "Leagues" at bounding box center [782, 105] width 65 height 17
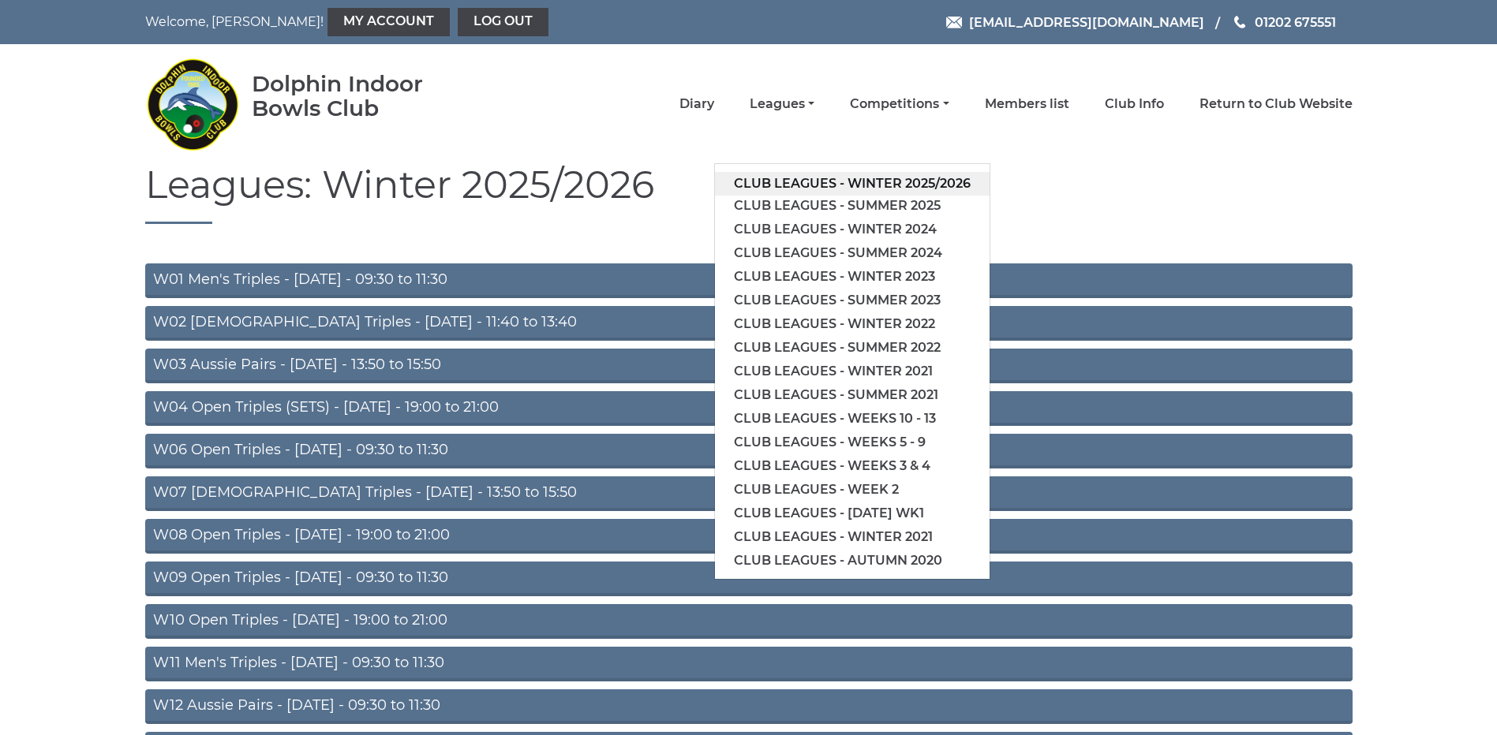
click at [774, 180] on link "Club leagues - Winter 2025/2026" at bounding box center [852, 184] width 275 height 24
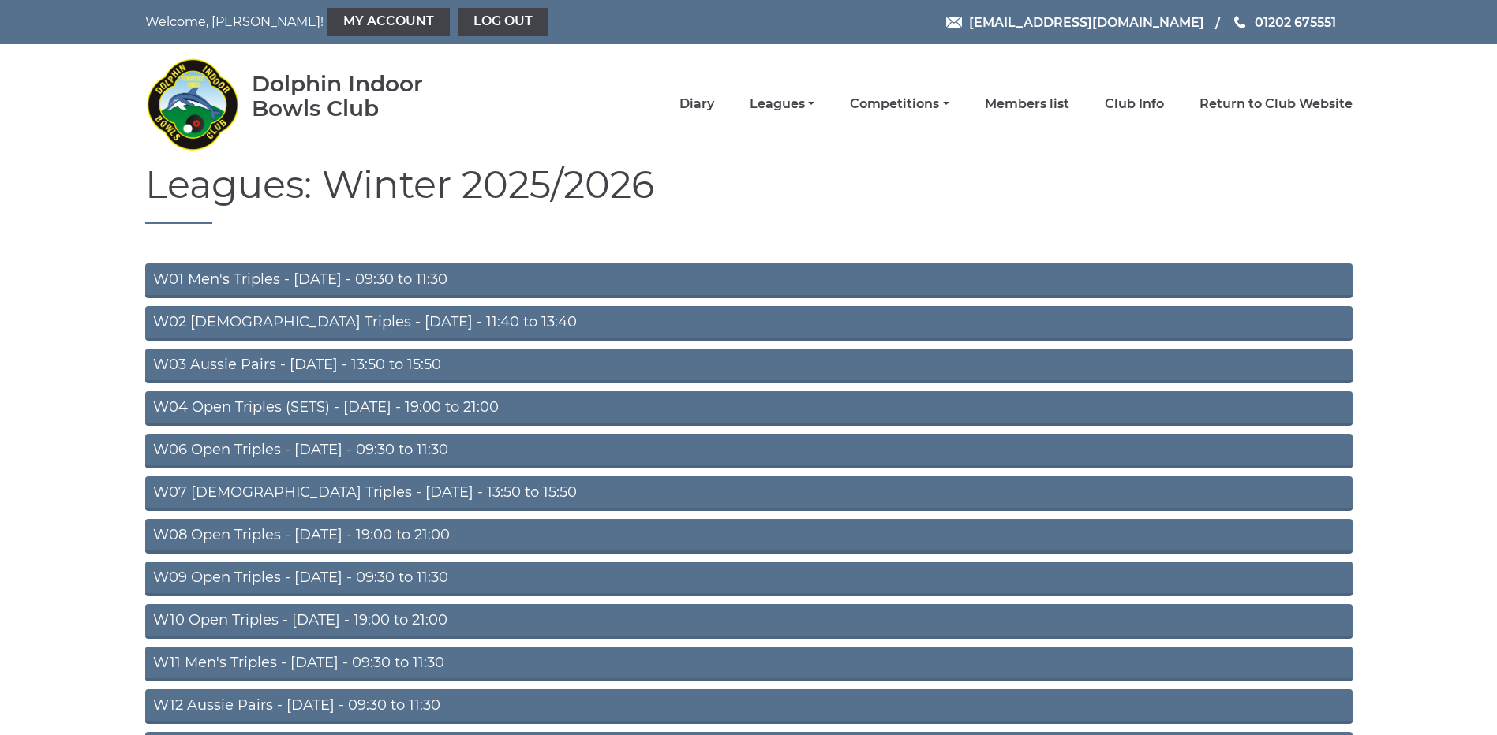
click at [353, 415] on link "W04 Open Triples (SETS) - Monday - 19:00 to 21:00" at bounding box center [748, 408] width 1207 height 35
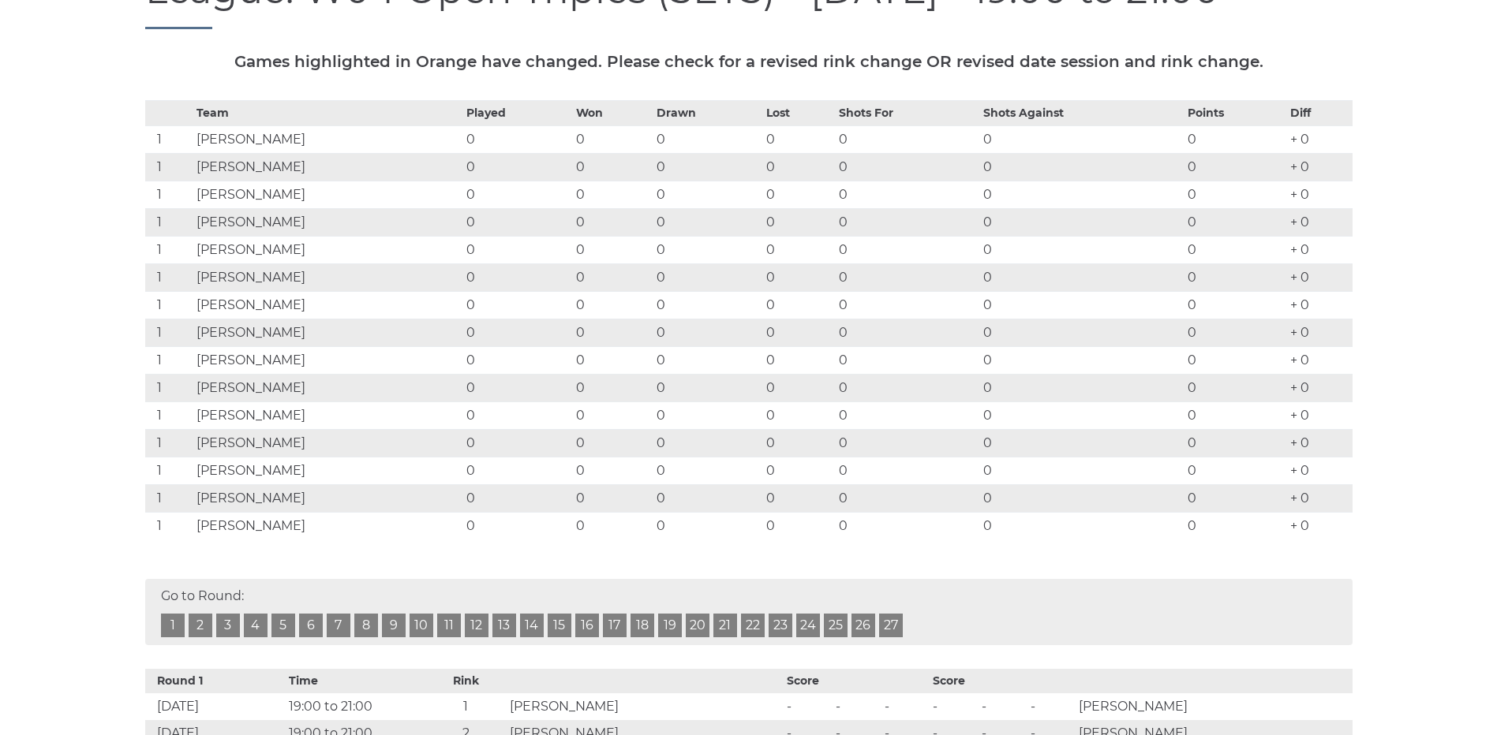
scroll to position [237, 0]
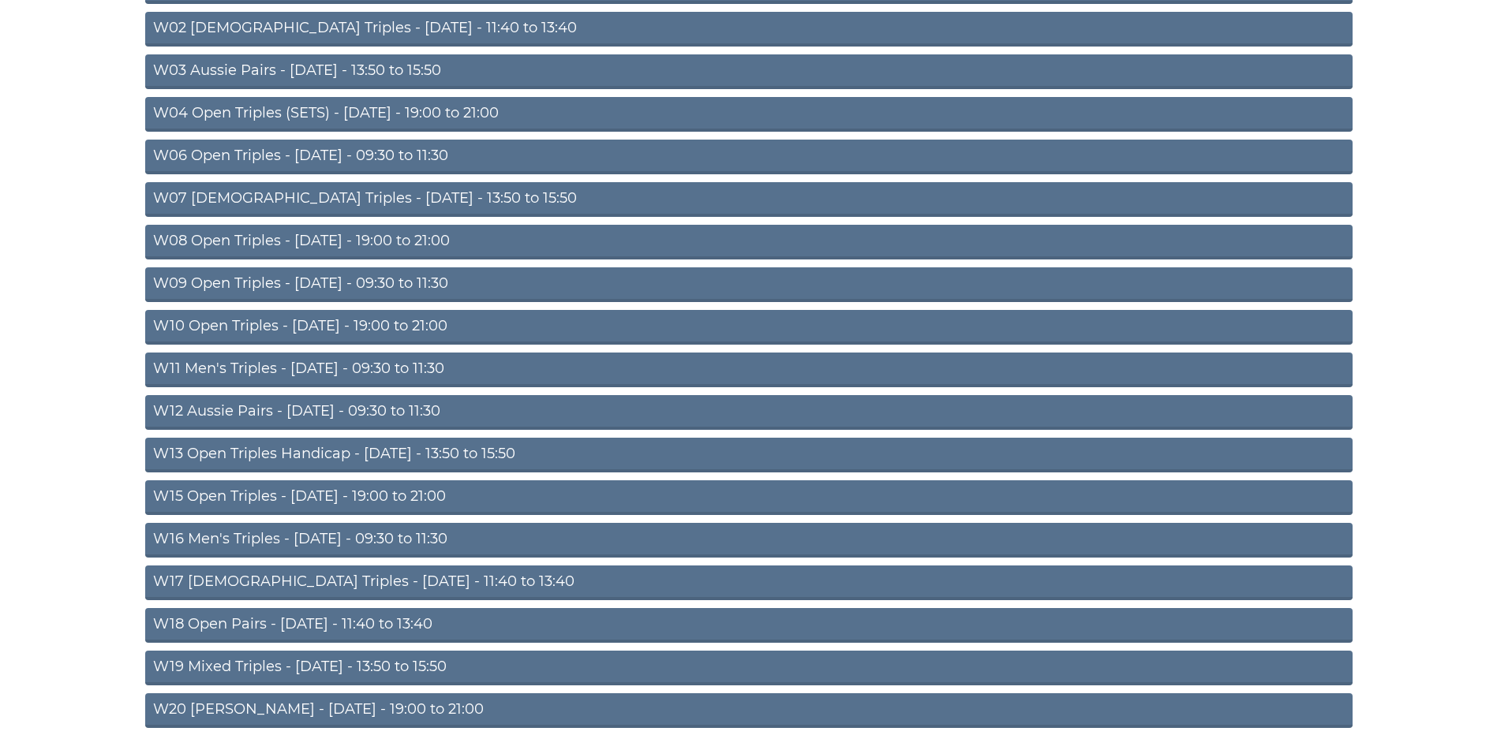
scroll to position [355, 0]
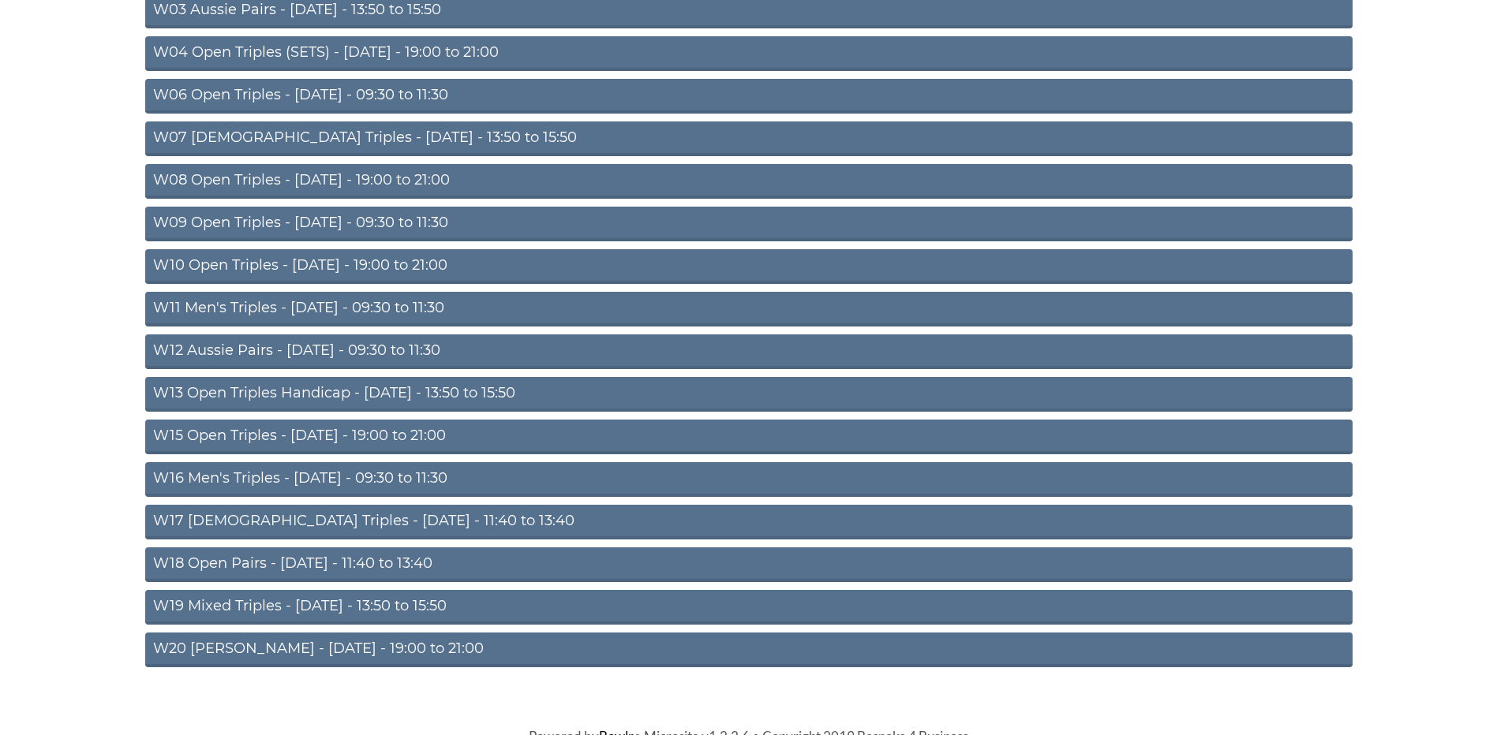
click at [310, 301] on link "W11 Men's Triples - [DATE] - 09:30 to 11:30" at bounding box center [748, 309] width 1207 height 35
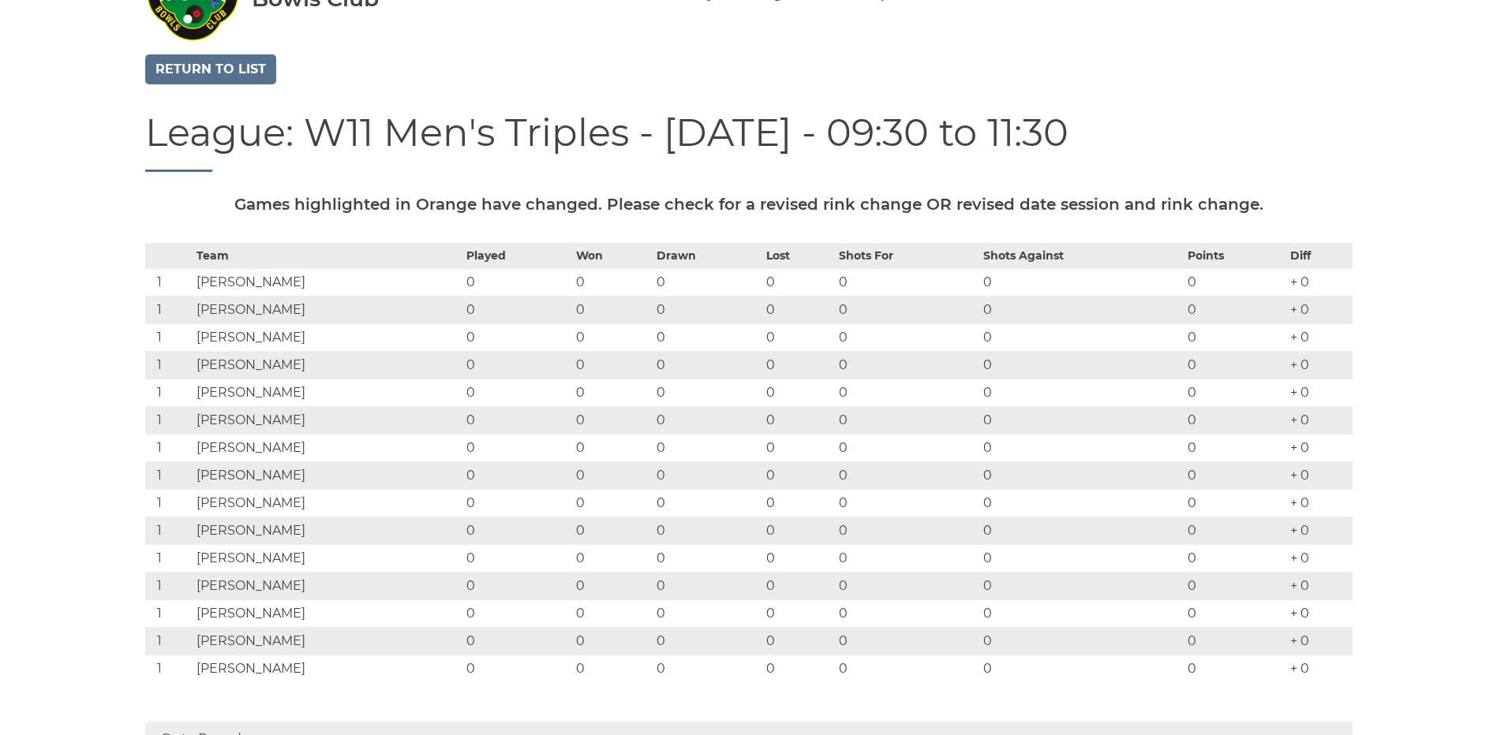
scroll to position [197, 0]
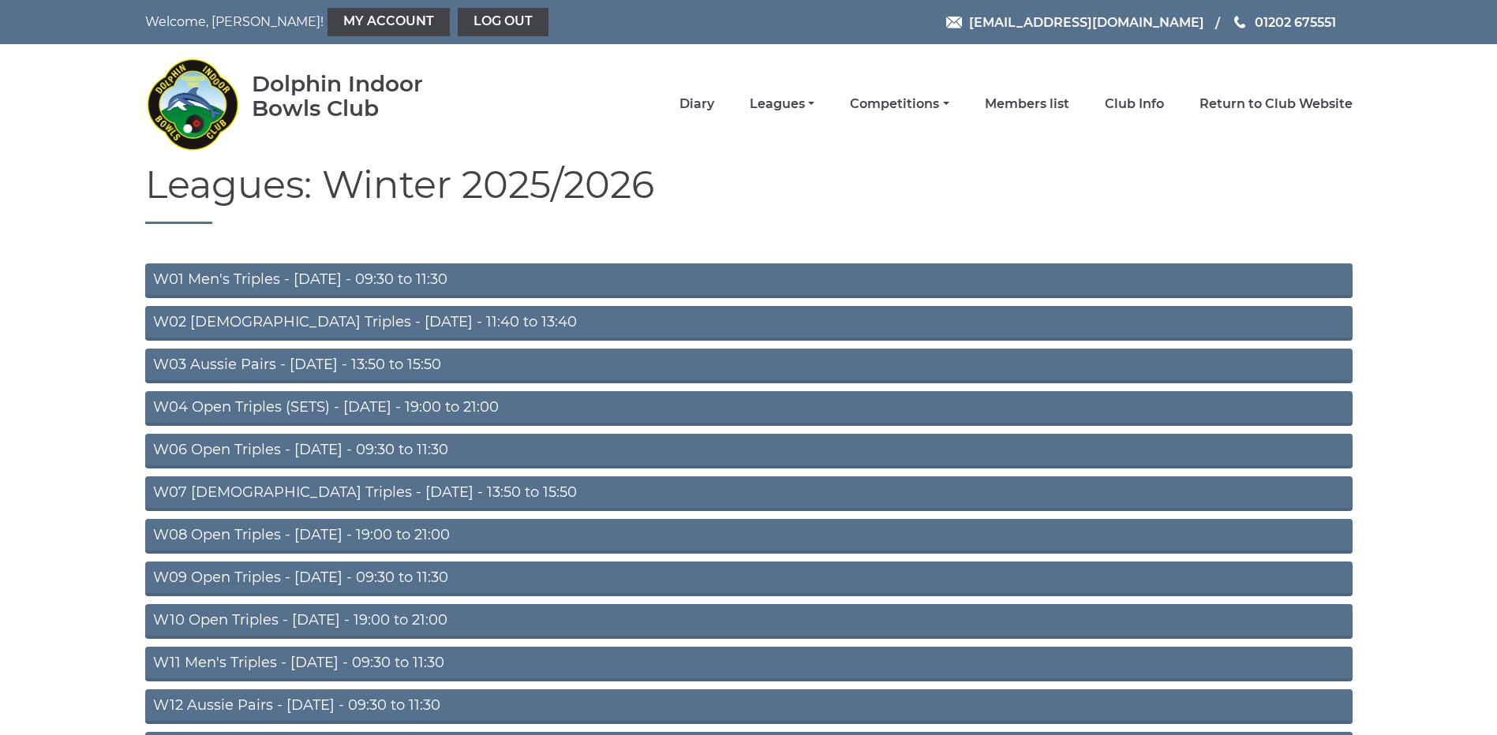
scroll to position [348, 0]
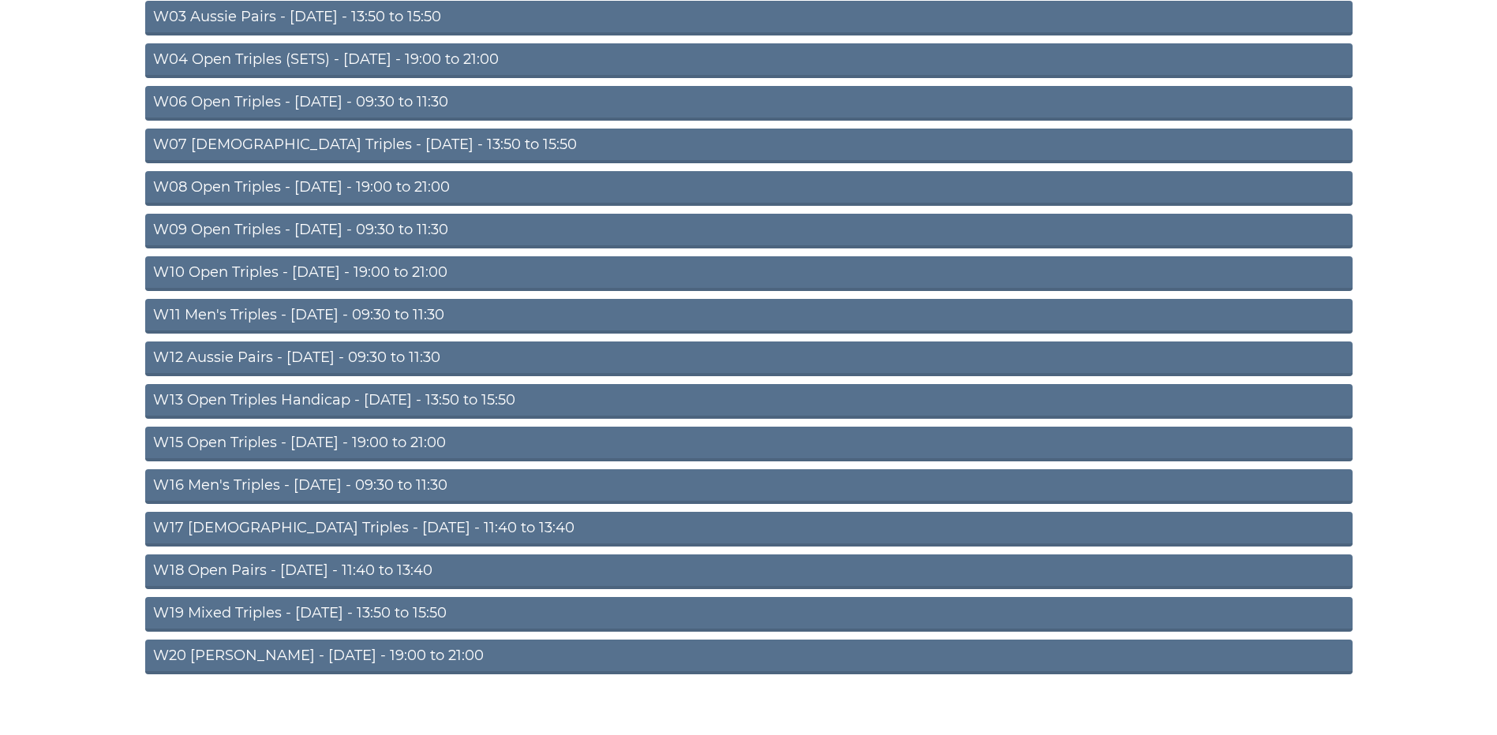
click at [313, 654] on link "W20 [PERSON_NAME] - [DATE] - 19:00 to 21:00" at bounding box center [748, 657] width 1207 height 35
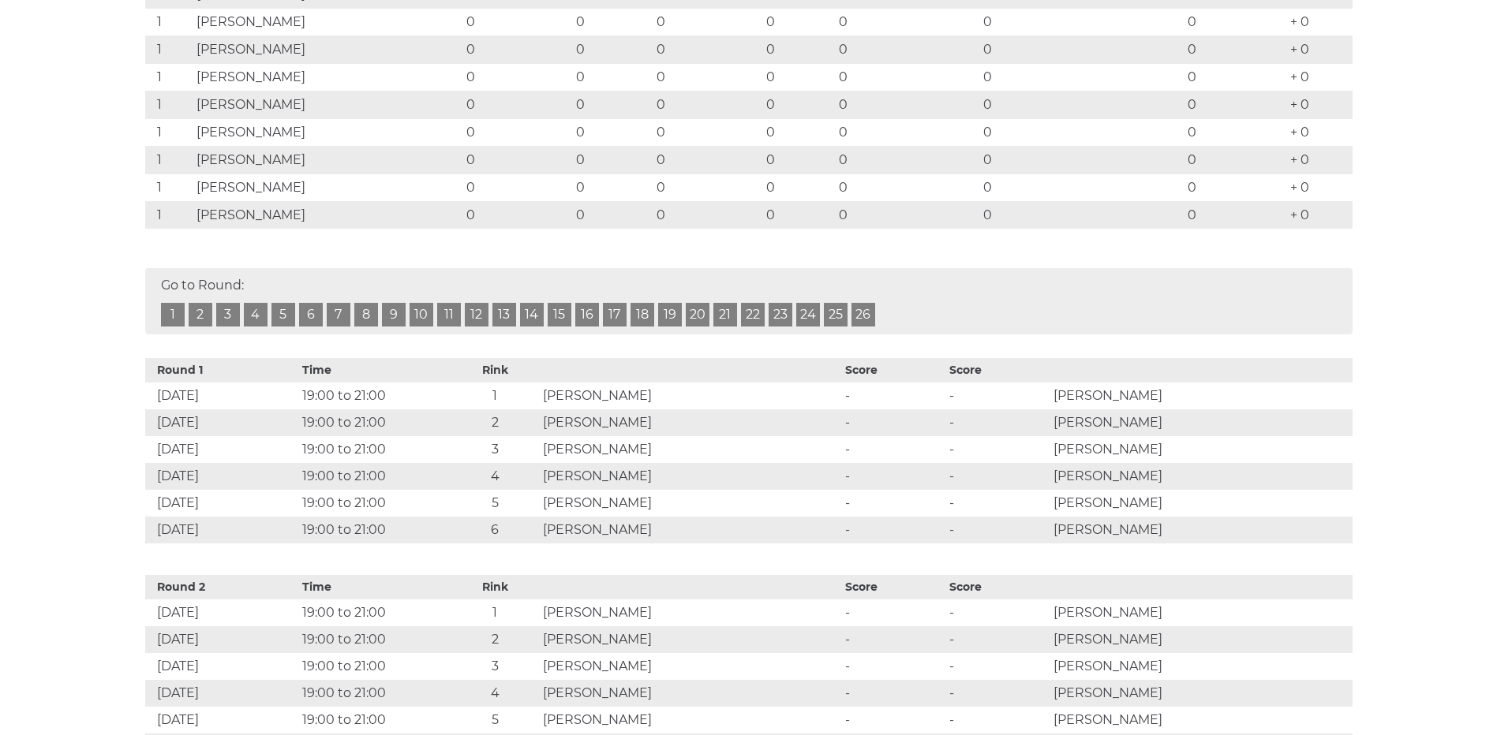
scroll to position [454, 0]
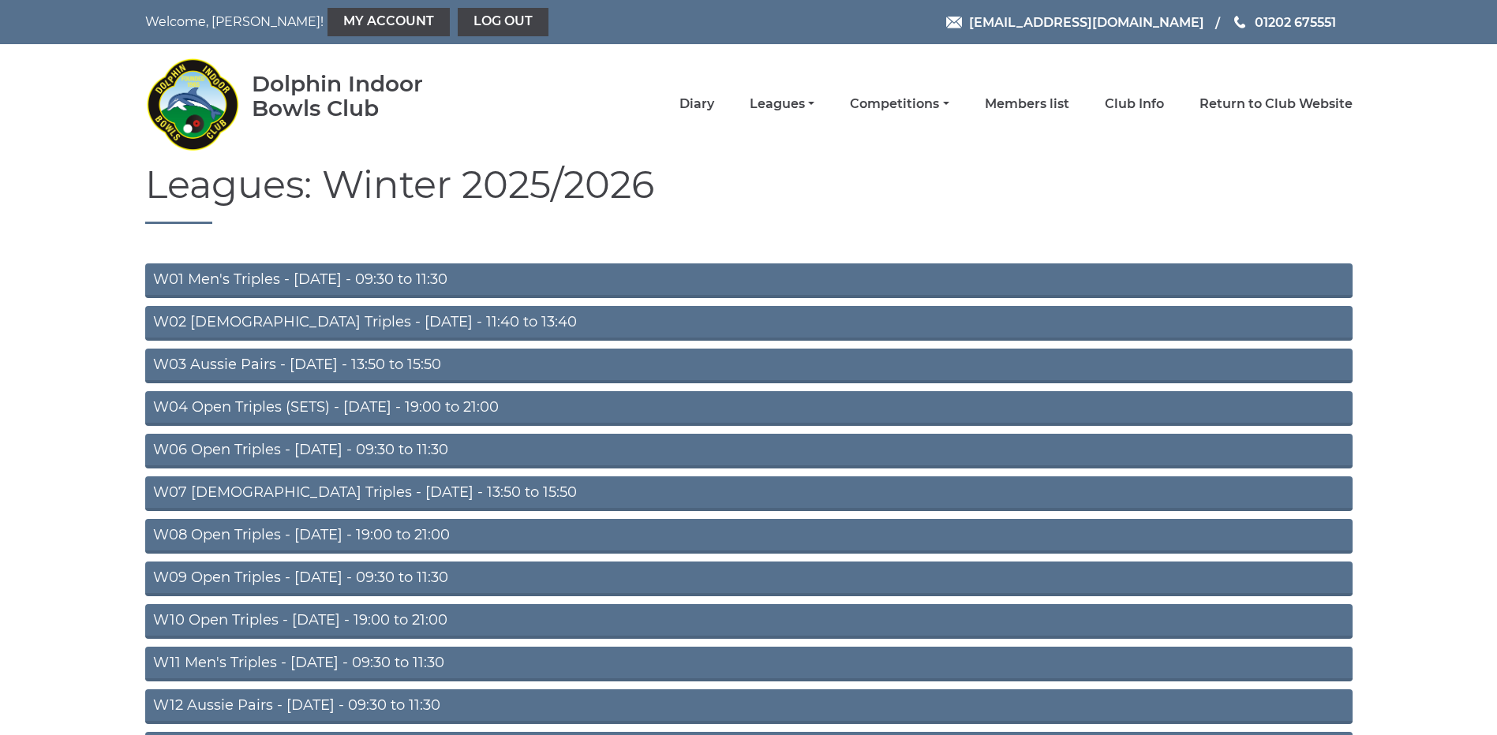
scroll to position [348, 0]
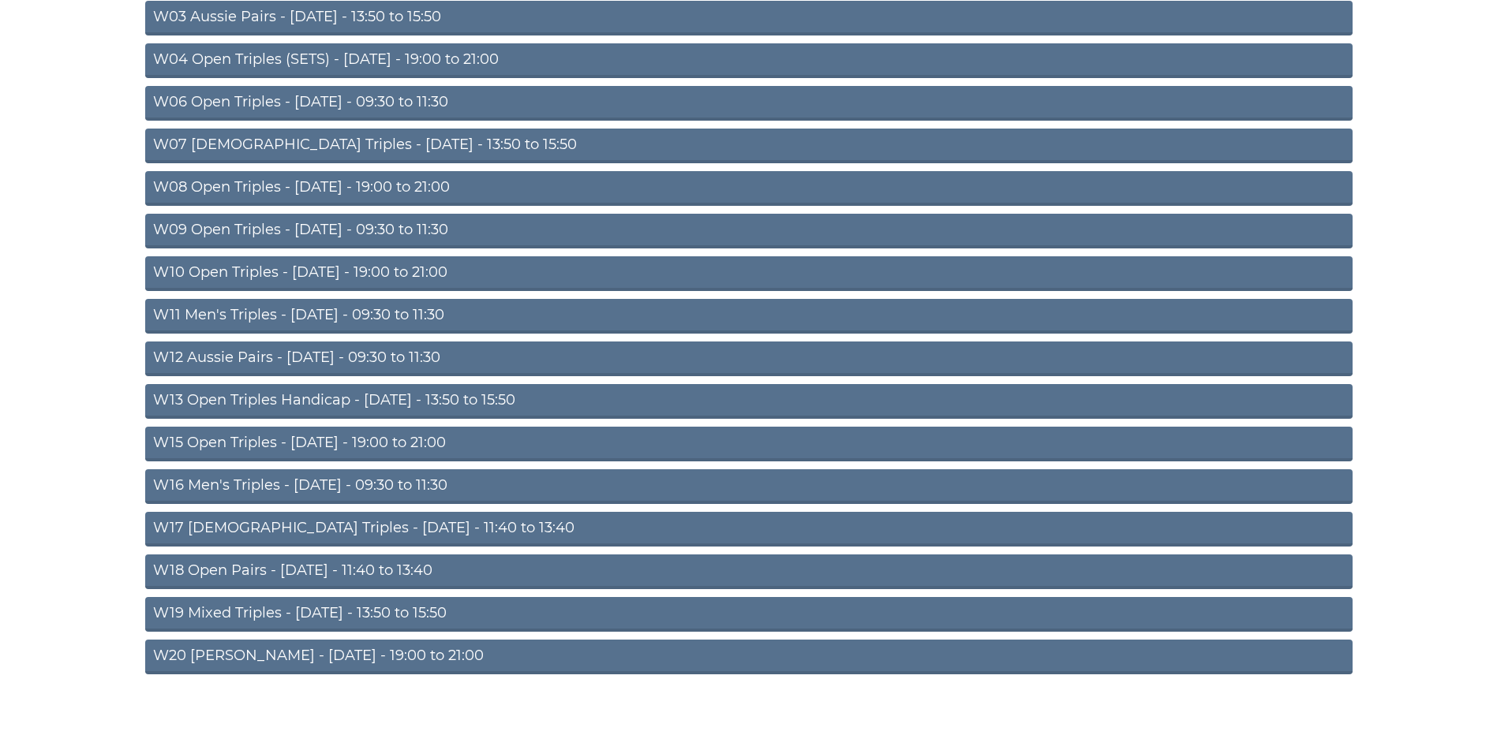
drag, startPoint x: 0, startPoint y: 0, endPoint x: 405, endPoint y: 366, distance: 545.7
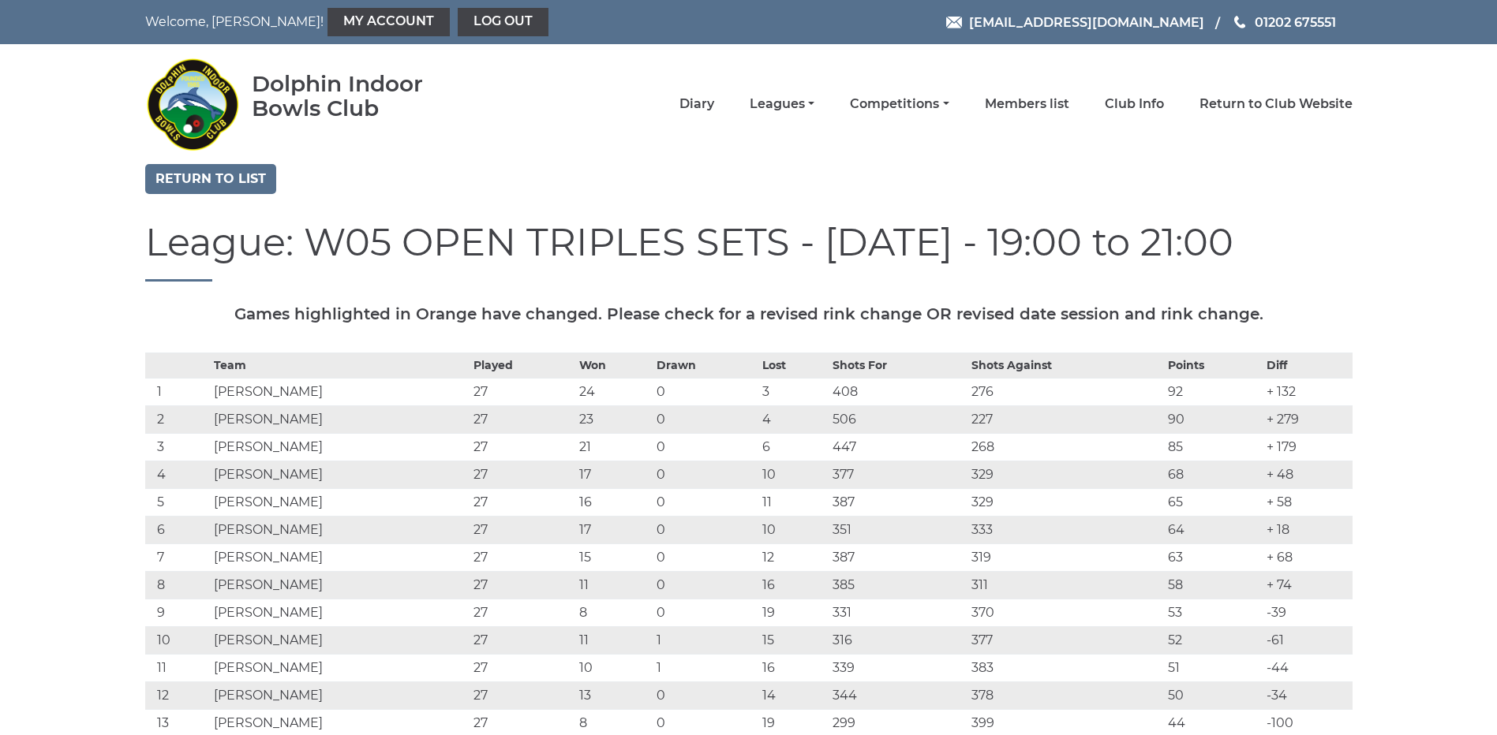
scroll to position [39, 0]
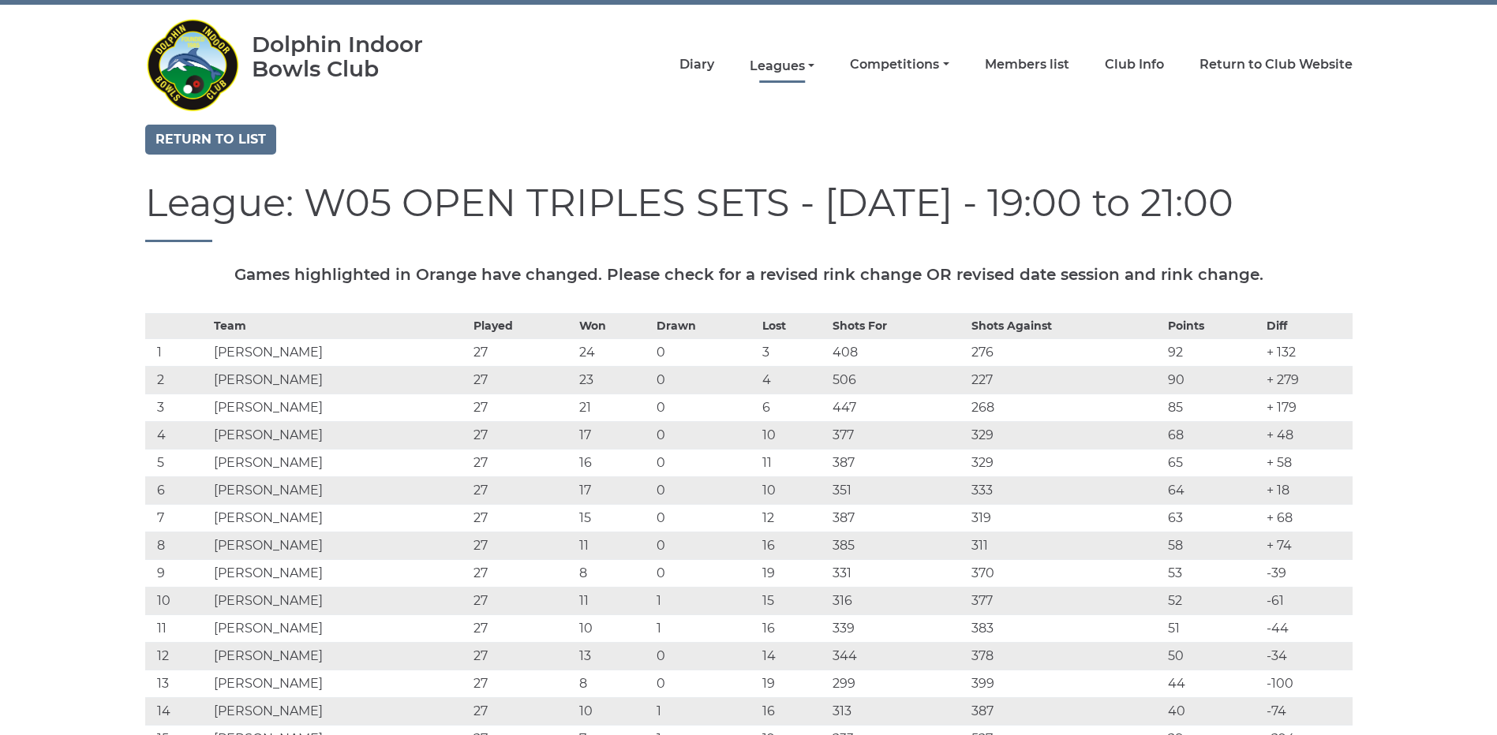
click at [792, 65] on link "Leagues" at bounding box center [782, 66] width 65 height 17
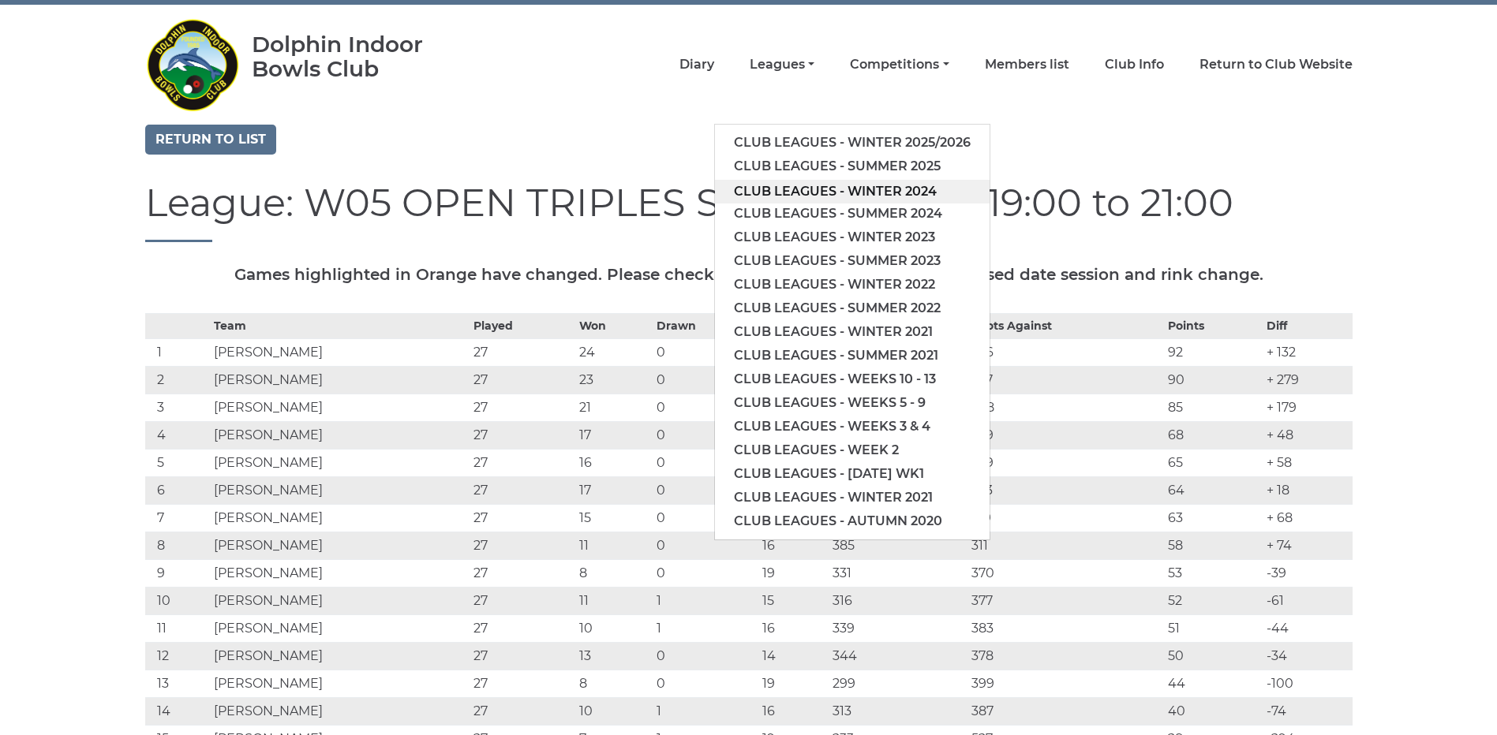
click at [798, 183] on link "Club leagues - Winter 2024" at bounding box center [852, 192] width 275 height 24
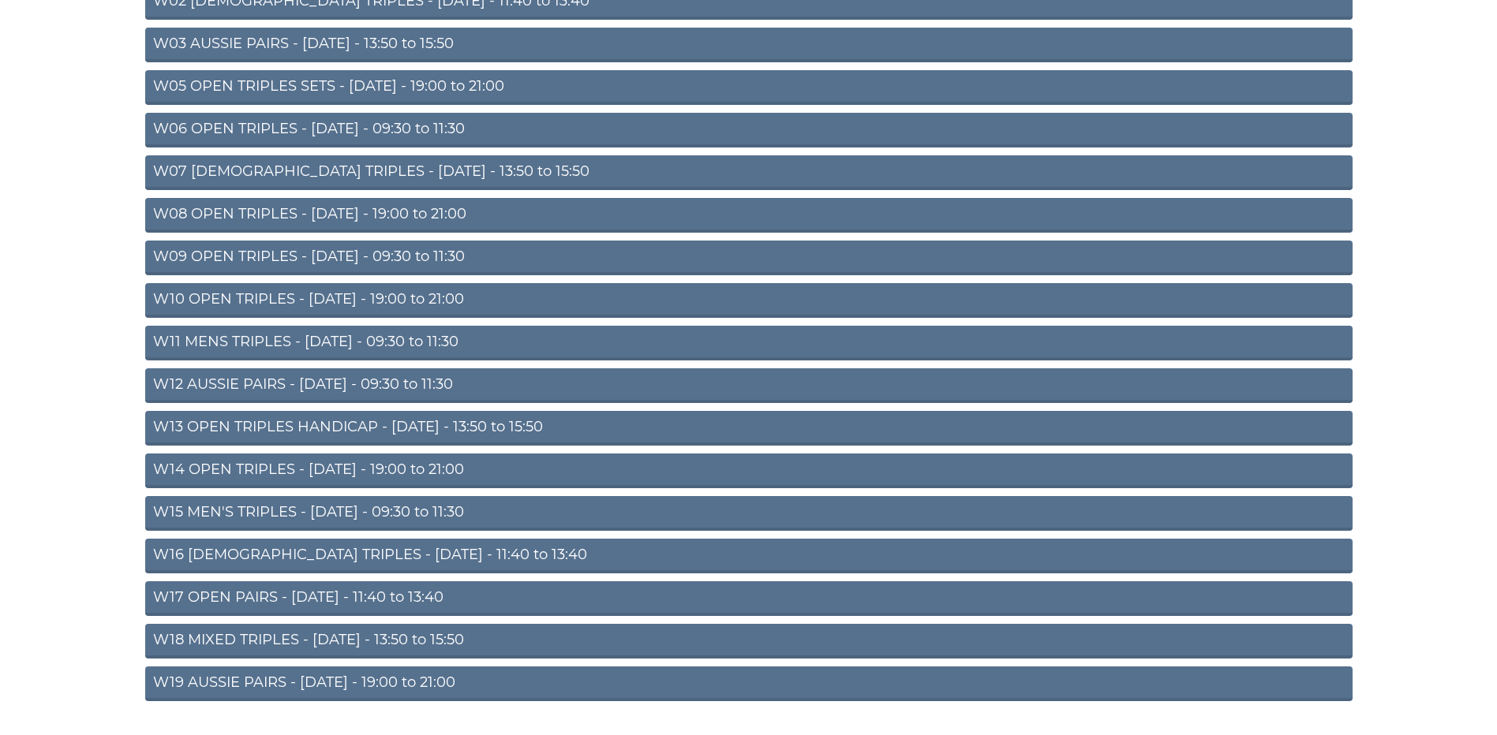
scroll to position [366, 0]
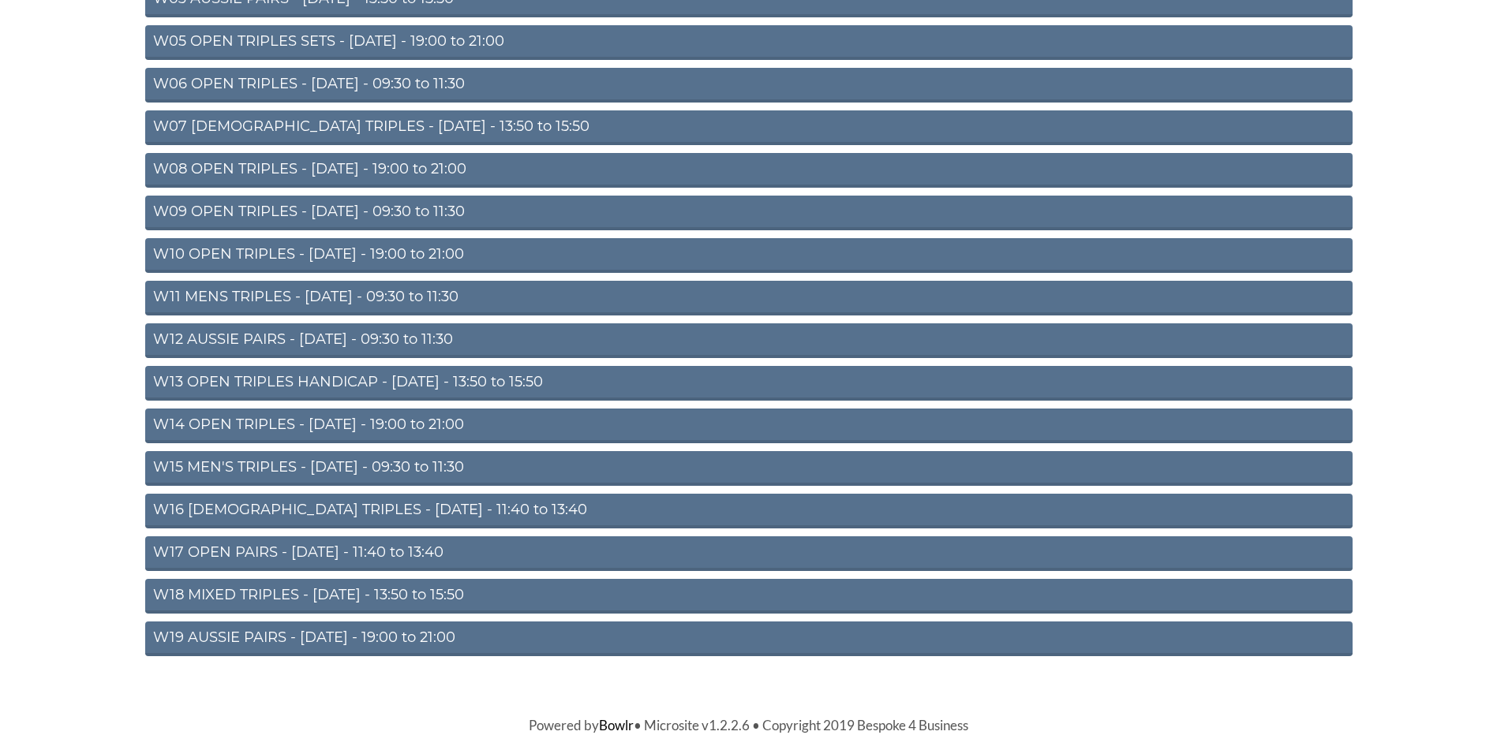
click at [391, 638] on link "W19 AUSSIE PAIRS - [DATE] - 19:00 to 21:00" at bounding box center [748, 639] width 1207 height 35
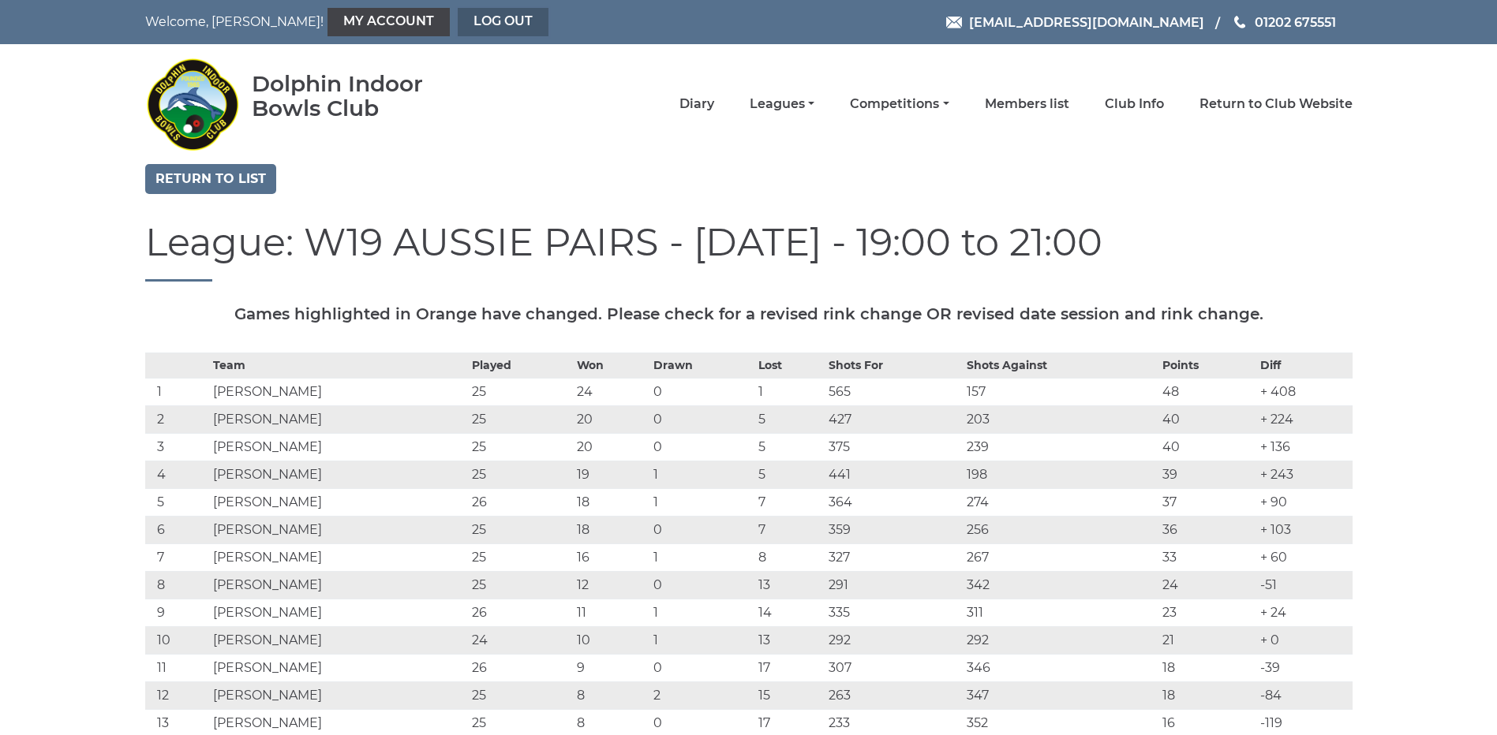
click at [458, 18] on link "Log out" at bounding box center [503, 22] width 91 height 28
